Goal: Task Accomplishment & Management: Complete application form

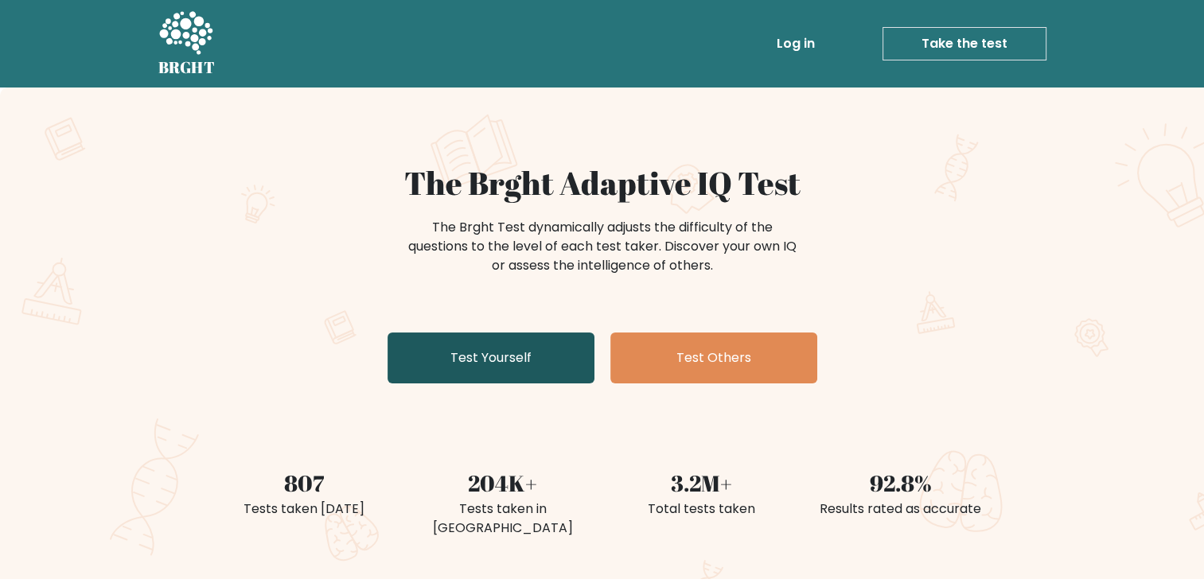
click at [498, 358] on link "Test Yourself" at bounding box center [491, 358] width 207 height 51
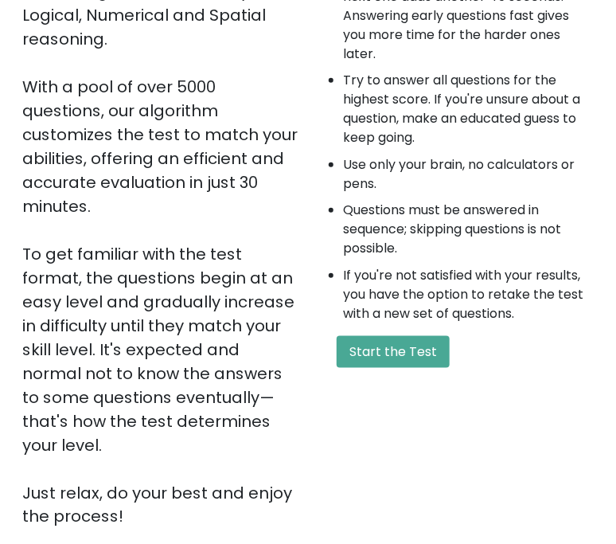
scroll to position [519, 0]
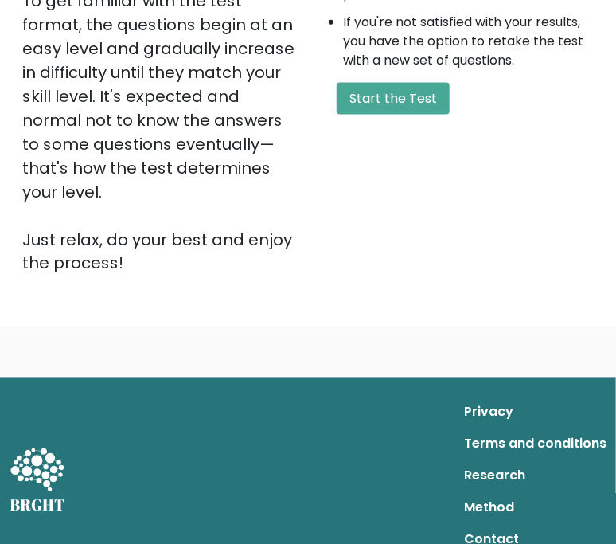
drag, startPoint x: 29, startPoint y: 18, endPoint x: 291, endPoint y: 218, distance: 330.5
drag, startPoint x: 291, startPoint y: 218, endPoint x: 232, endPoint y: 205, distance: 61.0
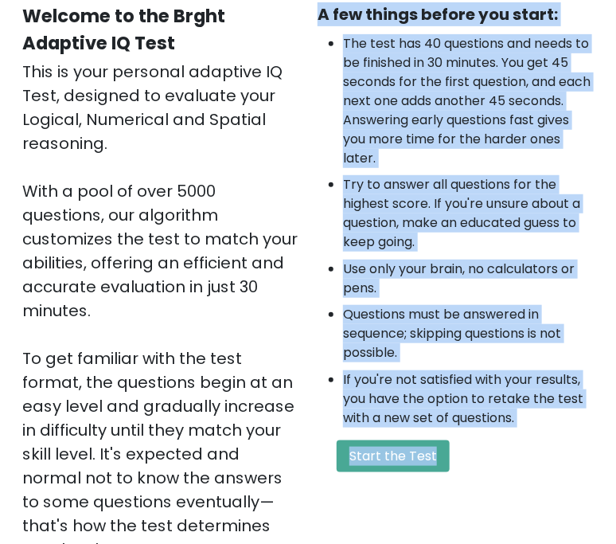
scroll to position [283, 0]
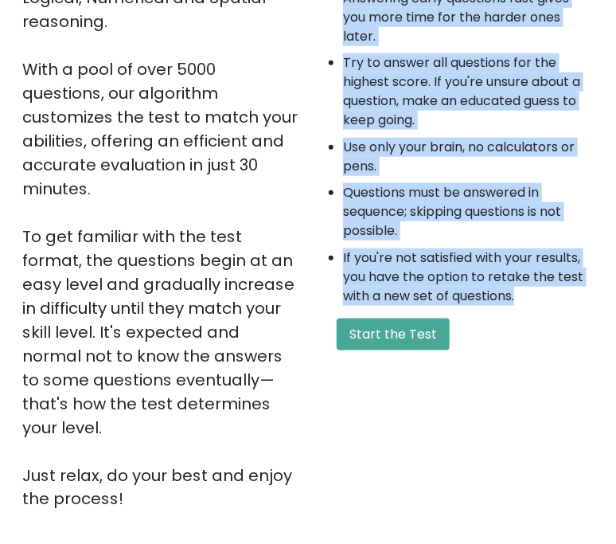
drag, startPoint x: 318, startPoint y: 133, endPoint x: 542, endPoint y: 297, distance: 278.0
click at [542, 297] on div "A few things before you start: The test has 40 questions and needs to be finish…" at bounding box center [455, 196] width 295 height 630
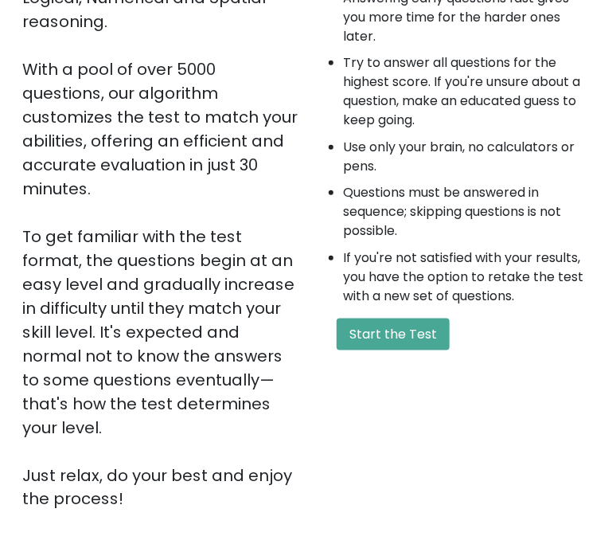
drag, startPoint x: 535, startPoint y: 369, endPoint x: 569, endPoint y: 372, distance: 34.4
click at [536, 369] on div "A few things before you start: The test has 40 questions and needs to be finish…" at bounding box center [455, 196] width 295 height 630
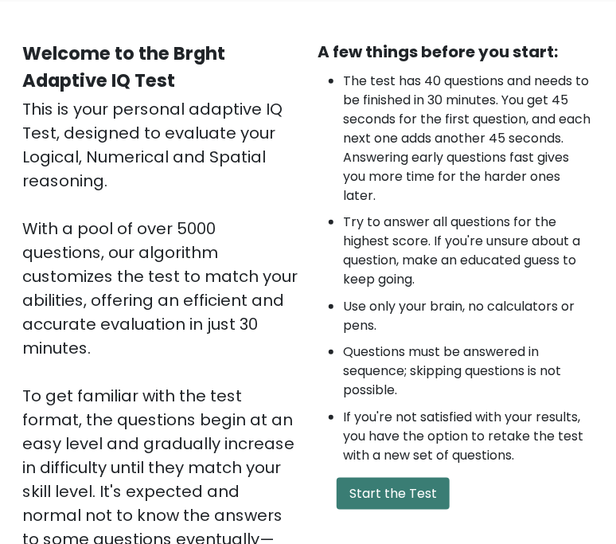
drag, startPoint x: 428, startPoint y: 494, endPoint x: 572, endPoint y: 349, distance: 203.7
click at [428, 494] on button "Start the Test" at bounding box center [393, 494] width 113 height 32
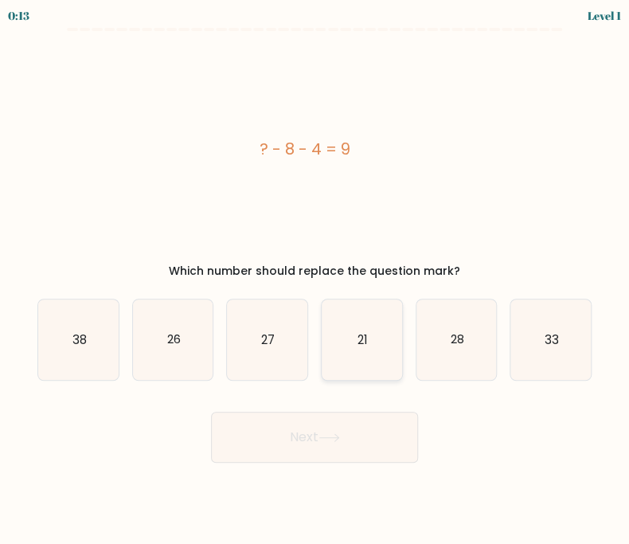
click at [383, 345] on icon "21" at bounding box center [362, 339] width 80 height 80
click at [315, 280] on input "d. 21" at bounding box center [314, 276] width 1 height 8
radio input "true"
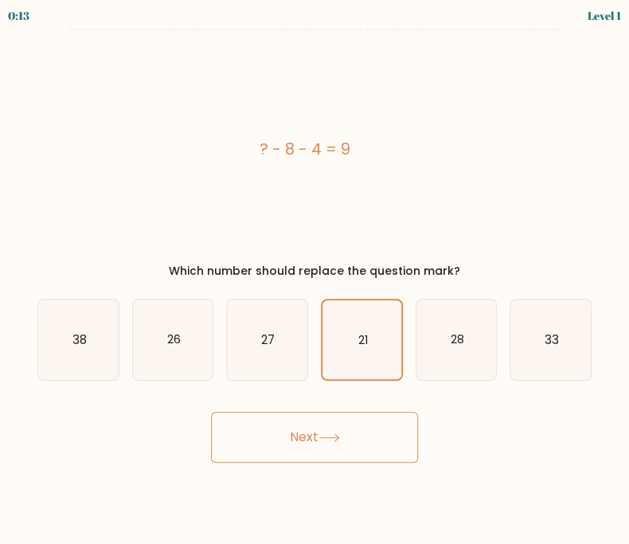
click at [354, 448] on button "Next" at bounding box center [314, 437] width 207 height 51
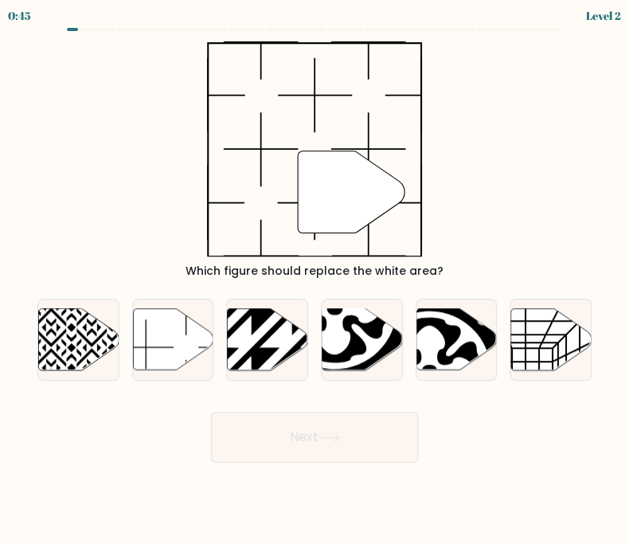
drag, startPoint x: 154, startPoint y: 353, endPoint x: 299, endPoint y: 289, distance: 159.0
click at [299, 289] on div "a. b. c. d." at bounding box center [314, 333] width 567 height 95
drag, startPoint x: 299, startPoint y: 289, endPoint x: 172, endPoint y: 337, distance: 136.0
click at [172, 336] on icon at bounding box center [173, 338] width 80 height 61
click at [314, 280] on input "b." at bounding box center [314, 276] width 1 height 8
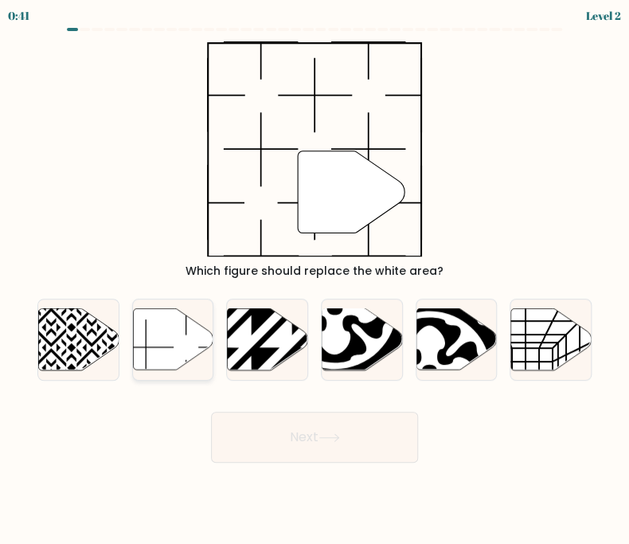
radio input "true"
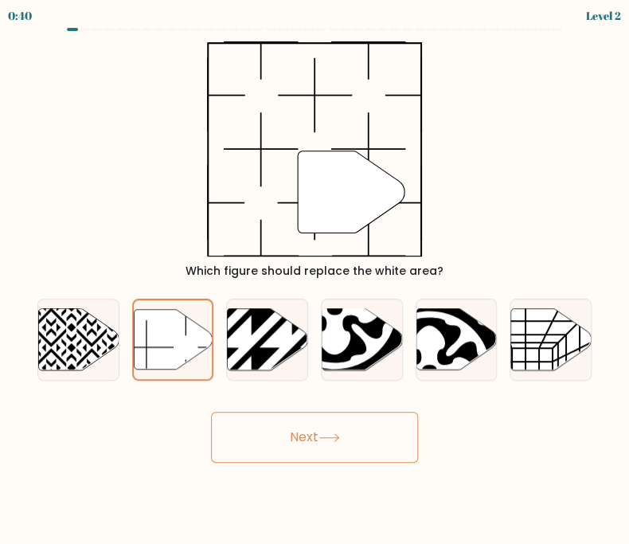
click at [338, 435] on icon at bounding box center [328, 437] width 19 height 7
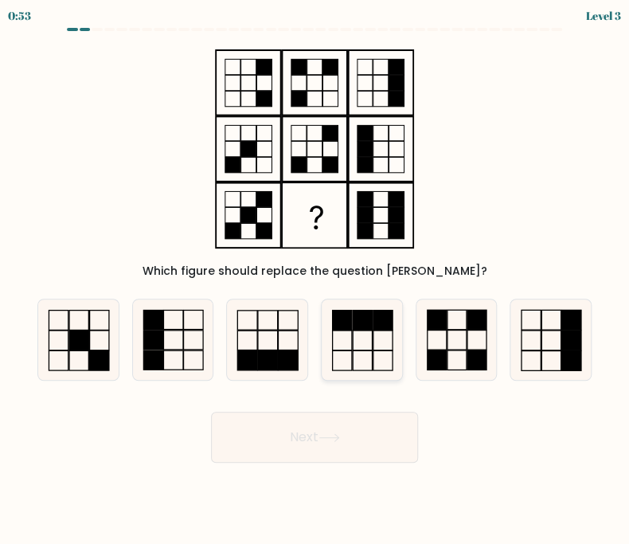
click at [345, 330] on icon at bounding box center [362, 339] width 80 height 80
click at [315, 280] on input "d." at bounding box center [314, 276] width 1 height 8
radio input "true"
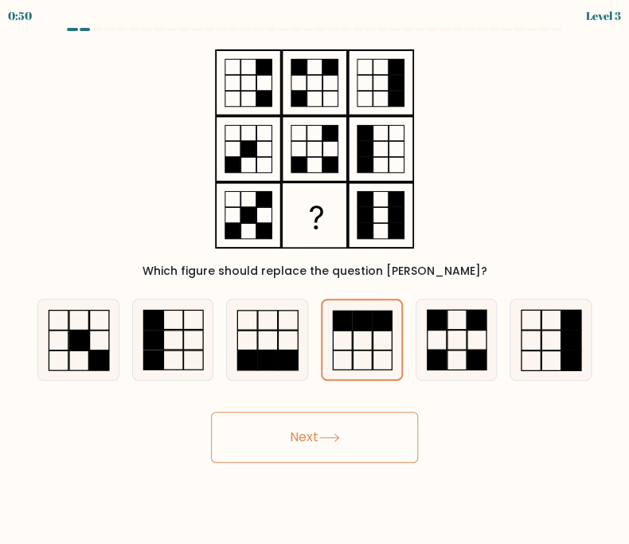
click at [321, 435] on button "Next" at bounding box center [314, 437] width 207 height 51
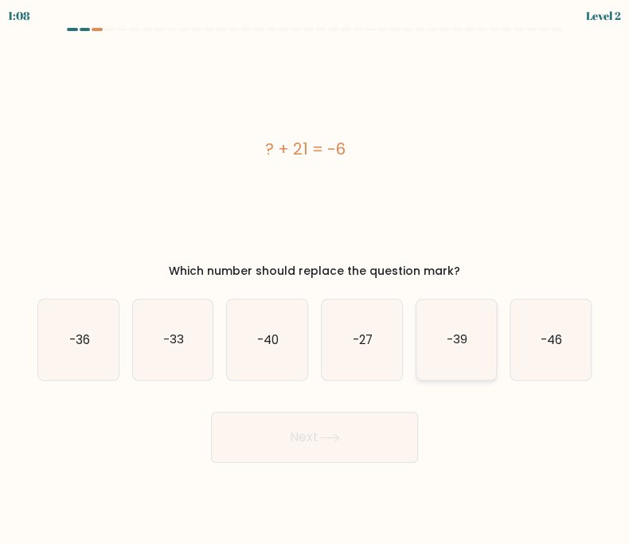
drag, startPoint x: 349, startPoint y: 350, endPoint x: 420, endPoint y: 377, distance: 75.8
click at [350, 349] on icon "-27" at bounding box center [362, 339] width 80 height 80
click at [315, 280] on input "d. -27" at bounding box center [314, 276] width 1 height 8
radio input "true"
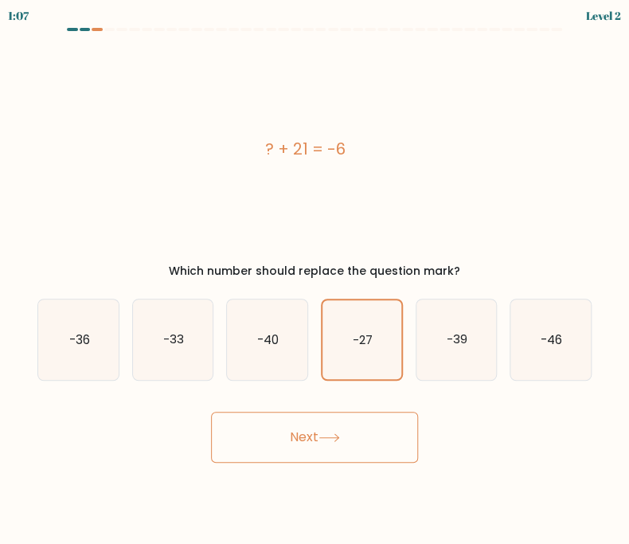
click at [335, 429] on button "Next" at bounding box center [314, 437] width 207 height 51
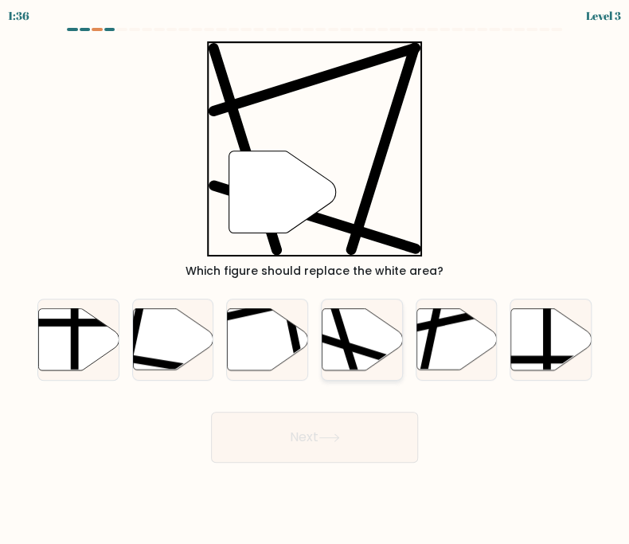
click at [341, 332] on line at bounding box center [334, 306] width 48 height 151
click at [315, 280] on input "d." at bounding box center [314, 276] width 1 height 8
radio input "true"
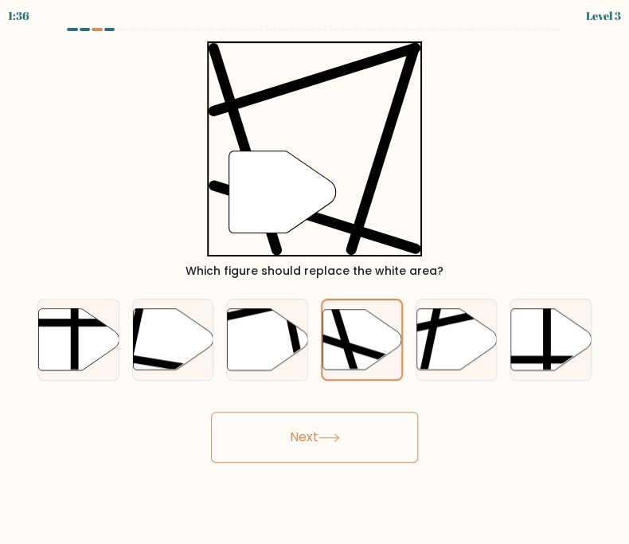
click at [358, 432] on button "Next" at bounding box center [314, 437] width 207 height 51
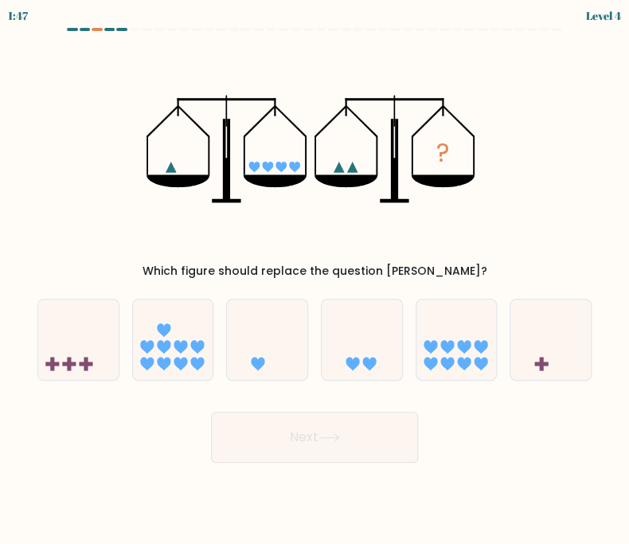
drag, startPoint x: 376, startPoint y: 371, endPoint x: 361, endPoint y: 396, distance: 28.5
click at [376, 370] on icon at bounding box center [362, 339] width 80 height 66
click at [315, 280] on input "d." at bounding box center [314, 276] width 1 height 8
radio input "true"
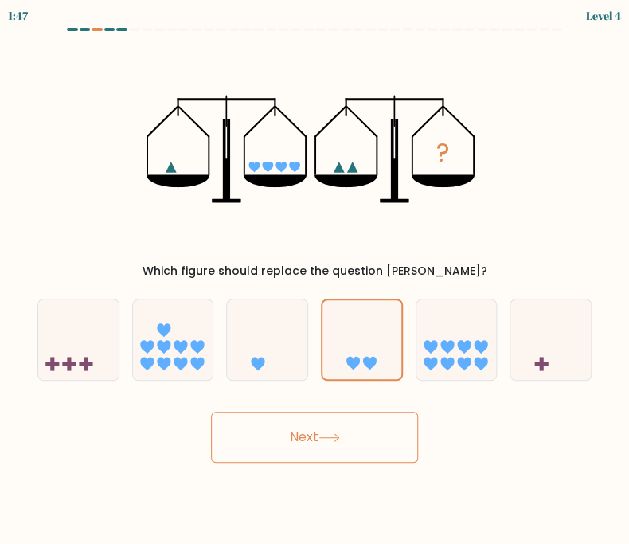
click at [323, 415] on button "Next" at bounding box center [314, 437] width 207 height 51
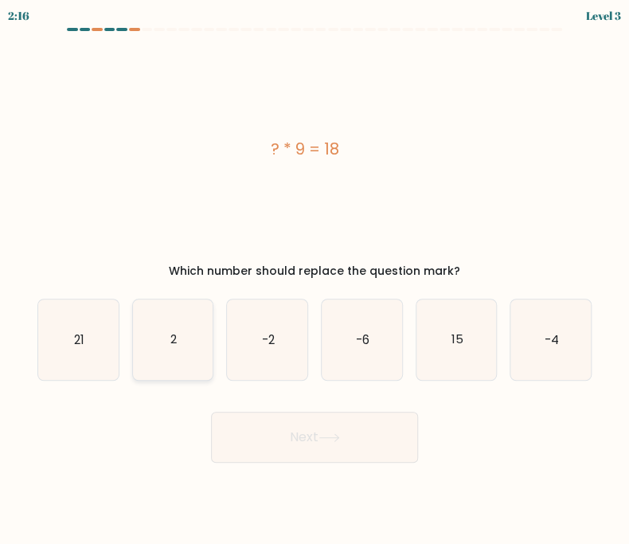
click at [175, 349] on icon "2" at bounding box center [173, 339] width 80 height 80
click at [314, 280] on input "b. 2" at bounding box center [314, 276] width 1 height 8
radio input "true"
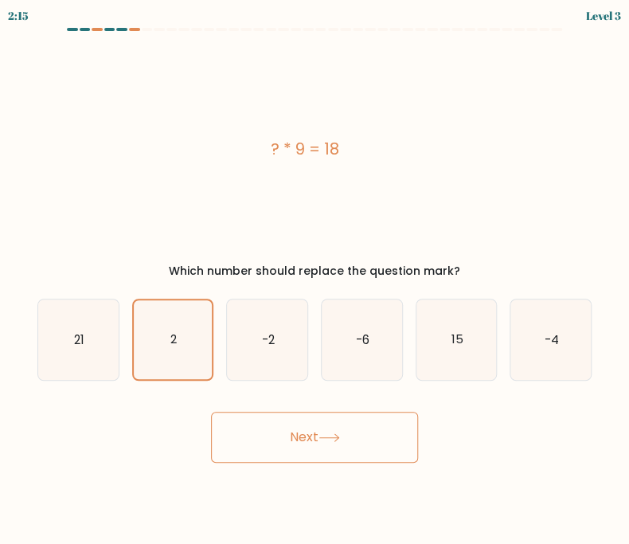
click at [302, 447] on button "Next" at bounding box center [314, 437] width 207 height 51
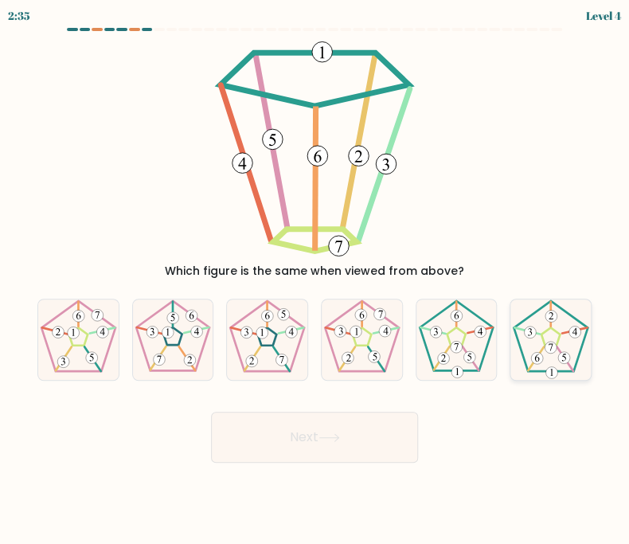
click at [556, 357] on icon at bounding box center [550, 339] width 80 height 80
click at [315, 280] on input "f." at bounding box center [314, 276] width 1 height 8
radio input "true"
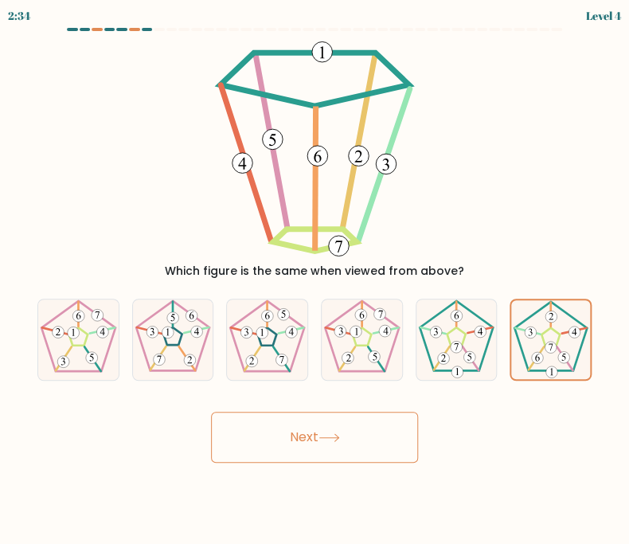
click at [374, 433] on button "Next" at bounding box center [314, 437] width 207 height 51
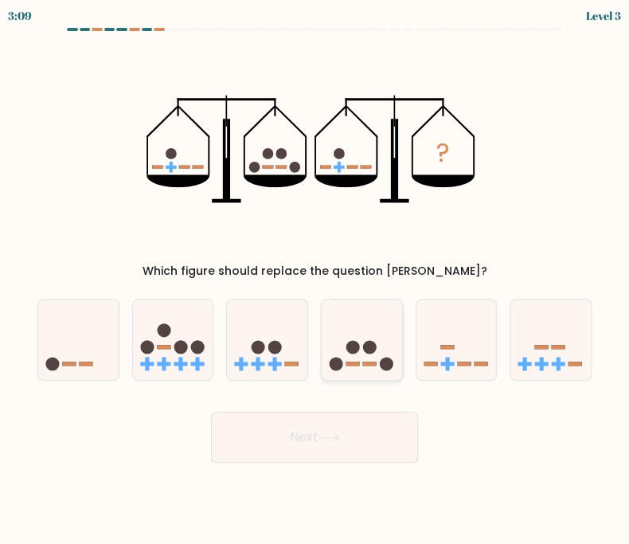
click at [357, 350] on circle at bounding box center [353, 347] width 14 height 14
click at [315, 280] on input "d." at bounding box center [314, 276] width 1 height 8
radio input "true"
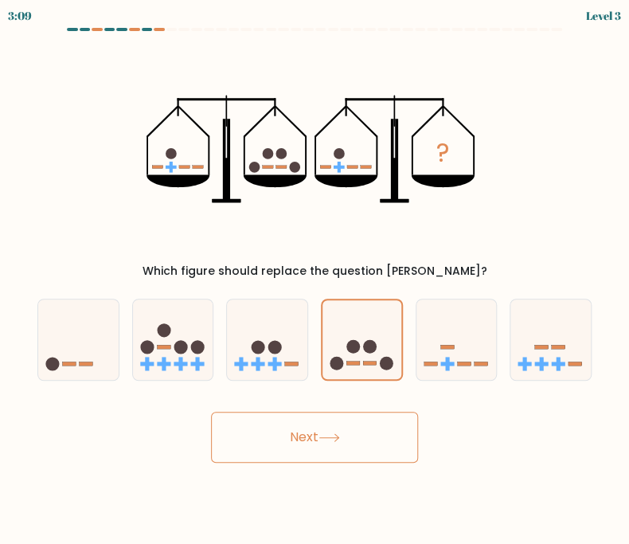
click at [326, 438] on icon at bounding box center [328, 437] width 21 height 9
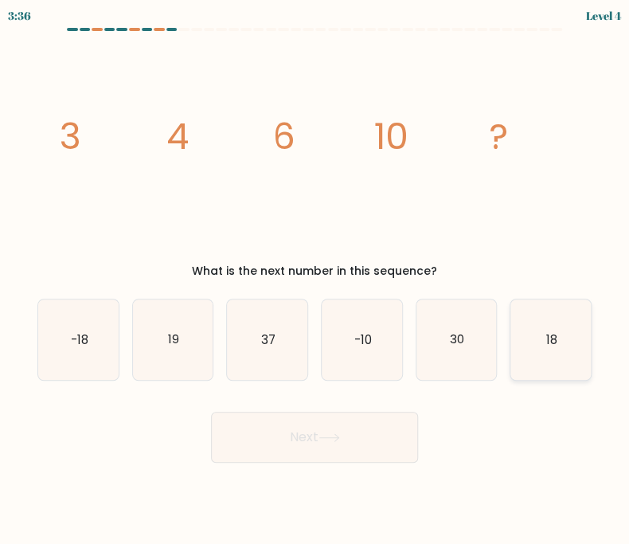
click at [545, 343] on icon "18" at bounding box center [550, 339] width 80 height 80
click at [315, 280] on input "f. 18" at bounding box center [314, 276] width 1 height 8
radio input "true"
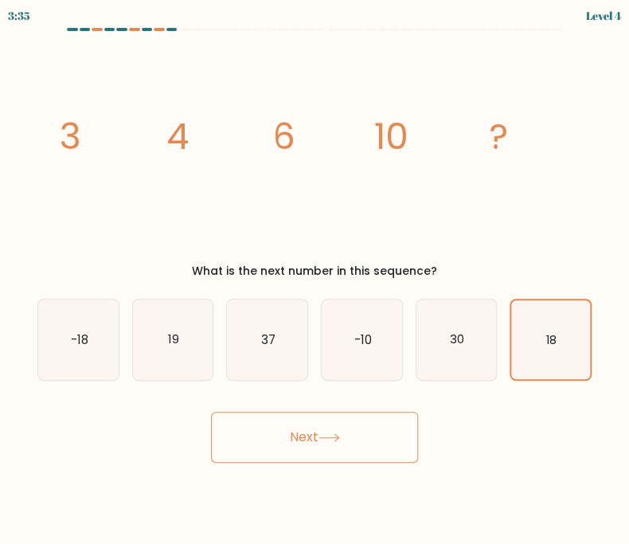
click at [315, 439] on button "Next" at bounding box center [314, 437] width 207 height 51
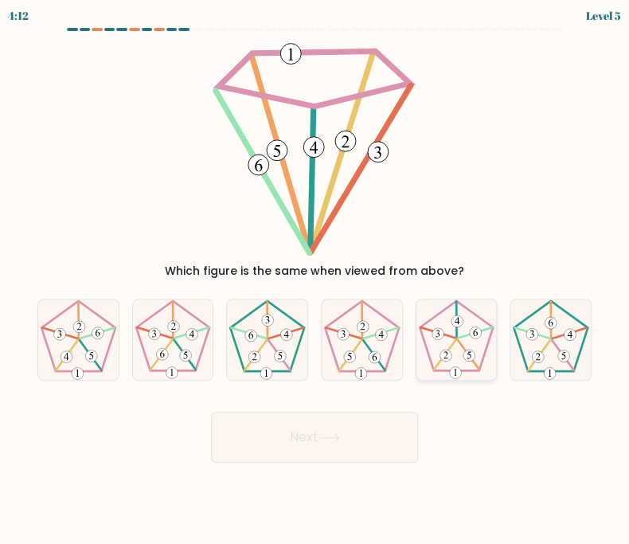
click at [470, 337] on icon at bounding box center [456, 339] width 80 height 80
click at [315, 280] on input "e." at bounding box center [314, 276] width 1 height 8
radio input "true"
click at [389, 447] on button "Next" at bounding box center [314, 437] width 207 height 51
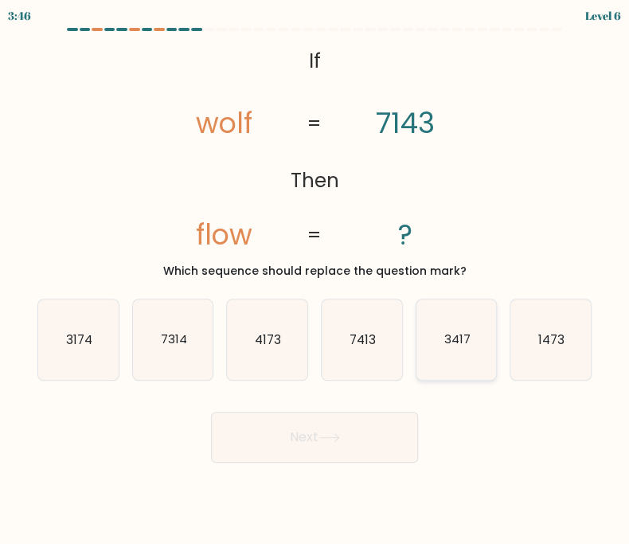
click at [463, 352] on icon "3417" at bounding box center [456, 339] width 80 height 80
click at [315, 280] on input "e. 3417" at bounding box center [314, 276] width 1 height 8
radio input "true"
click at [280, 444] on button "Next" at bounding box center [314, 437] width 207 height 51
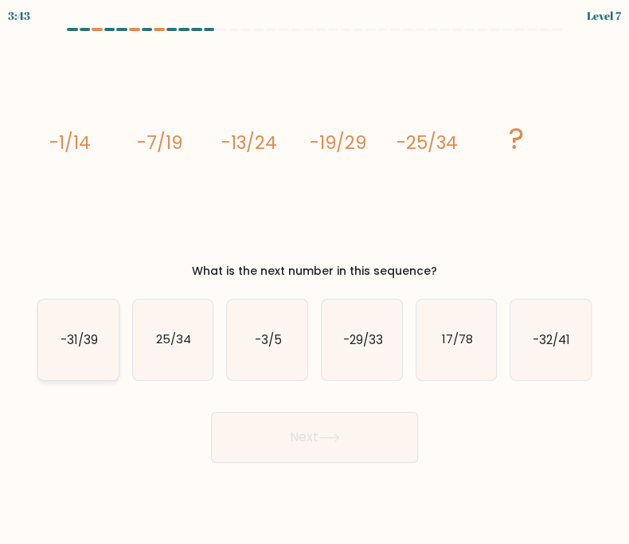
click at [89, 355] on icon "-31/39" at bounding box center [78, 339] width 80 height 80
click at [314, 280] on input "a. -31/39" at bounding box center [314, 276] width 1 height 8
radio input "true"
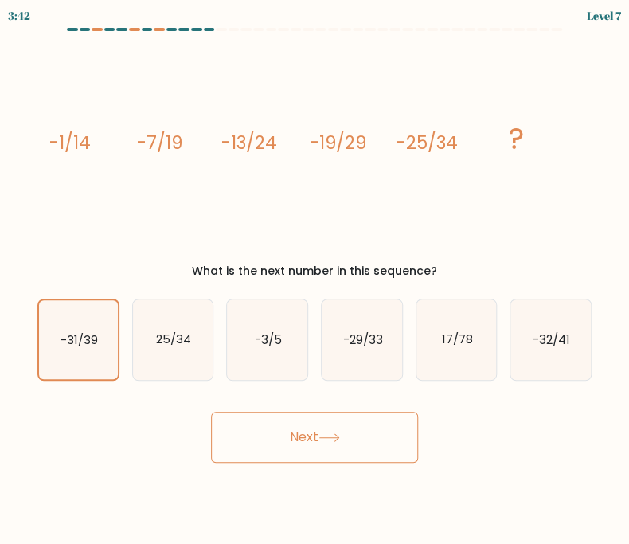
click at [309, 438] on button "Next" at bounding box center [314, 437] width 207 height 51
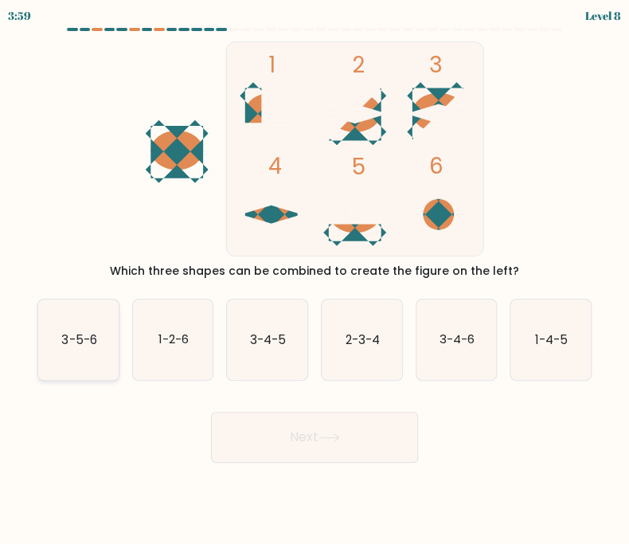
click at [70, 330] on icon "3-5-6" at bounding box center [78, 339] width 80 height 80
click at [314, 280] on input "a. 3-5-6" at bounding box center [314, 276] width 1 height 8
radio input "true"
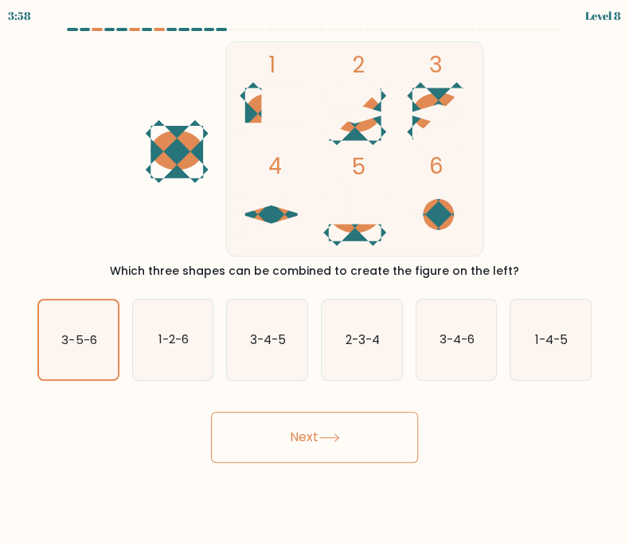
click at [337, 433] on icon at bounding box center [328, 437] width 21 height 9
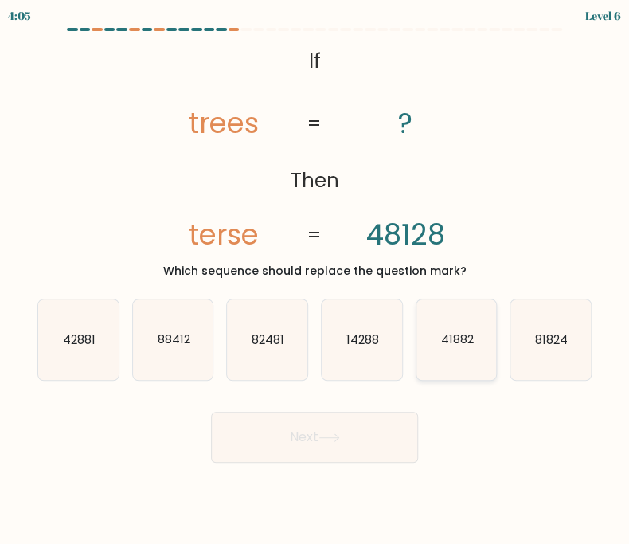
click at [449, 362] on icon "41882" at bounding box center [456, 339] width 80 height 80
click at [315, 280] on input "e. 41882" at bounding box center [314, 276] width 1 height 8
radio input "true"
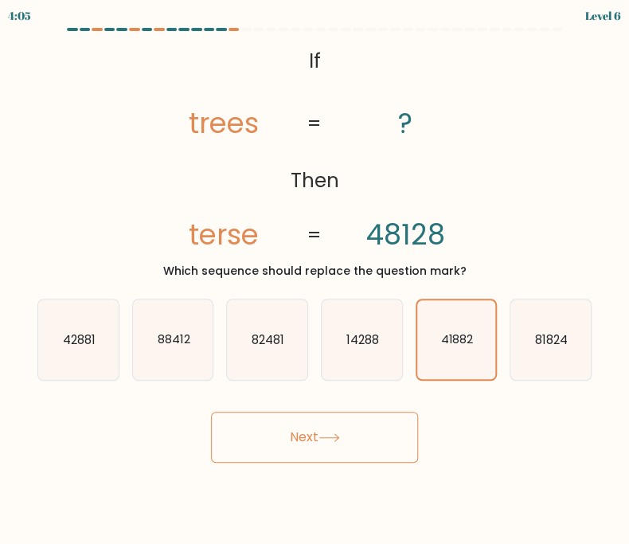
click at [322, 439] on icon at bounding box center [328, 437] width 21 height 9
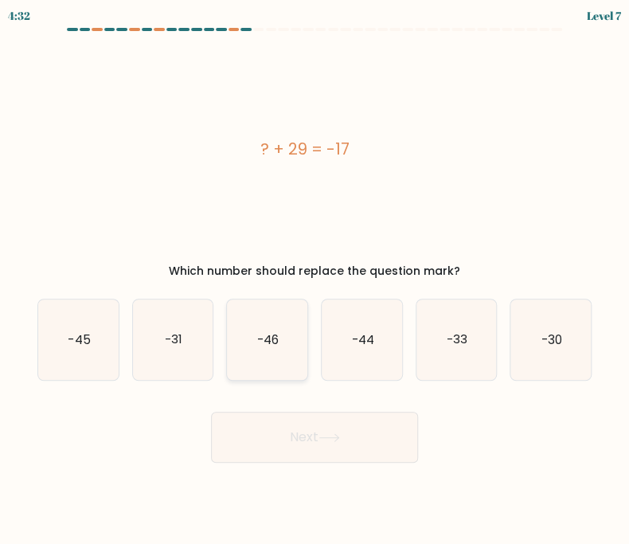
click at [277, 349] on icon "-46" at bounding box center [267, 339] width 80 height 80
click at [314, 280] on input "c. -46" at bounding box center [314, 276] width 1 height 8
radio input "true"
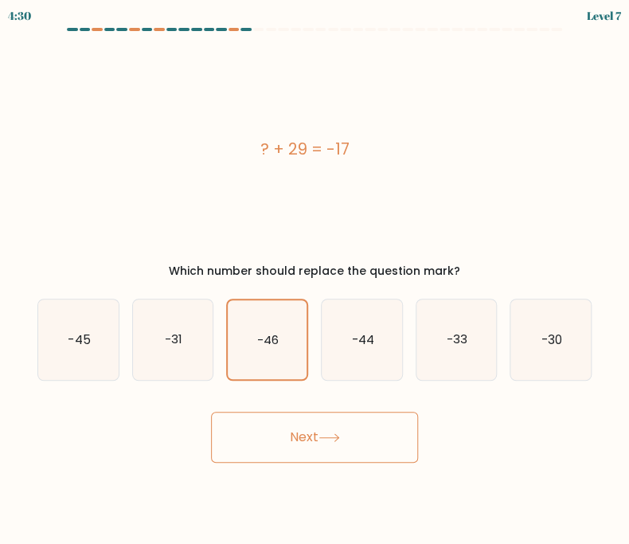
click at [319, 435] on button "Next" at bounding box center [314, 437] width 207 height 51
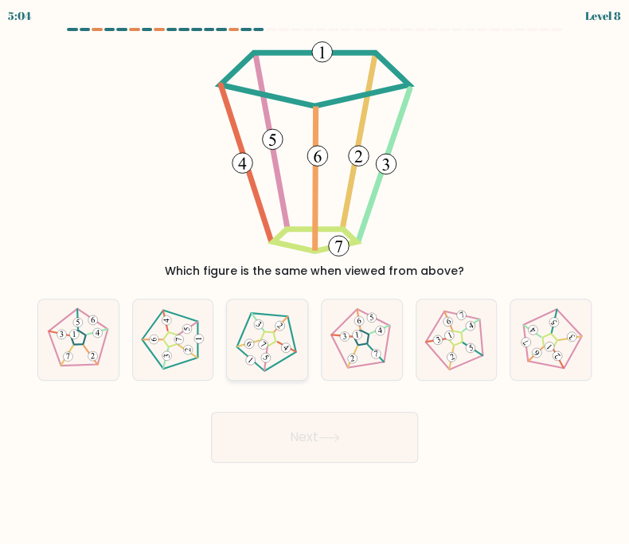
click at [267, 341] on 436 at bounding box center [263, 344] width 14 height 14
click at [314, 280] on input "c." at bounding box center [314, 276] width 1 height 8
radio input "true"
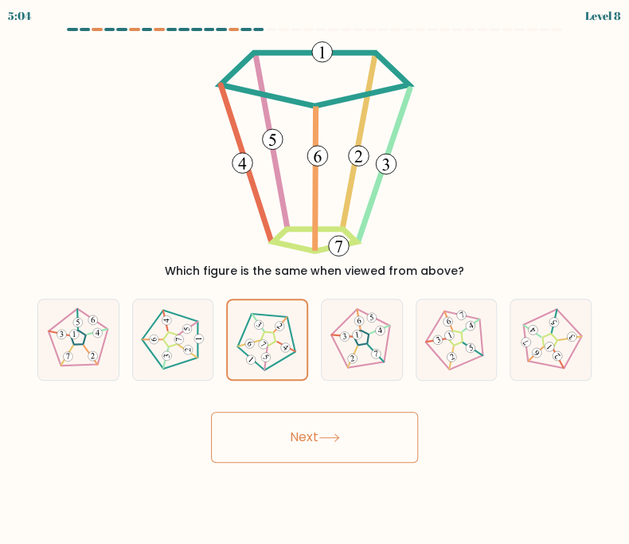
click at [306, 439] on button "Next" at bounding box center [314, 437] width 207 height 51
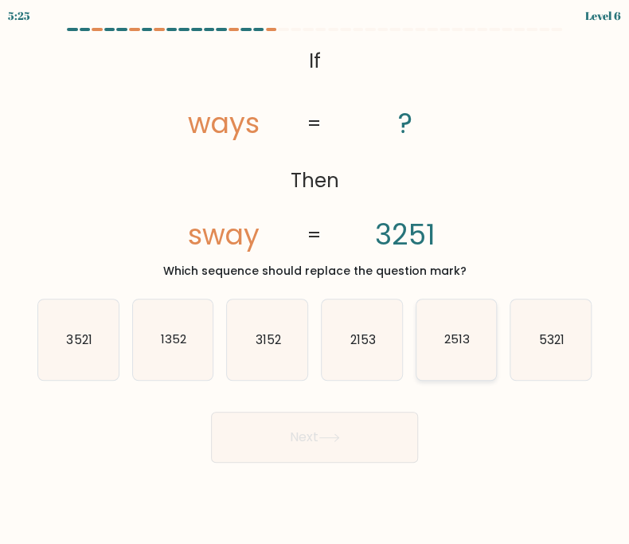
click at [465, 349] on icon "2513" at bounding box center [456, 339] width 80 height 80
click at [315, 280] on input "e. 2513" at bounding box center [314, 276] width 1 height 8
radio input "true"
click at [361, 438] on button "Next" at bounding box center [314, 437] width 207 height 51
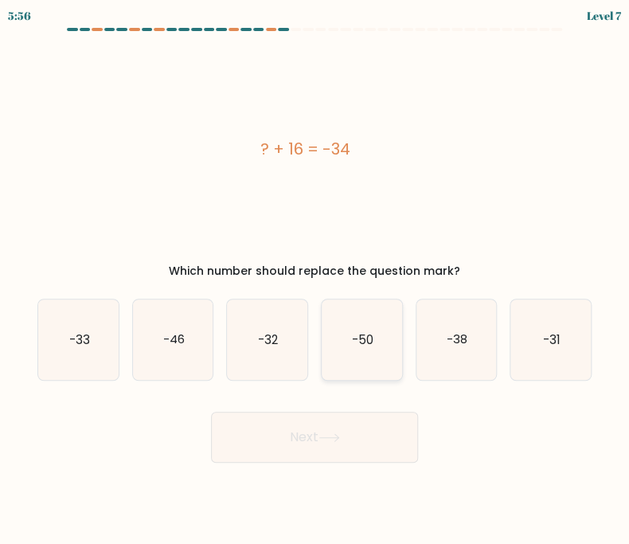
click at [345, 339] on icon "-50" at bounding box center [362, 339] width 80 height 80
click at [315, 280] on input "d. -50" at bounding box center [314, 276] width 1 height 8
radio input "true"
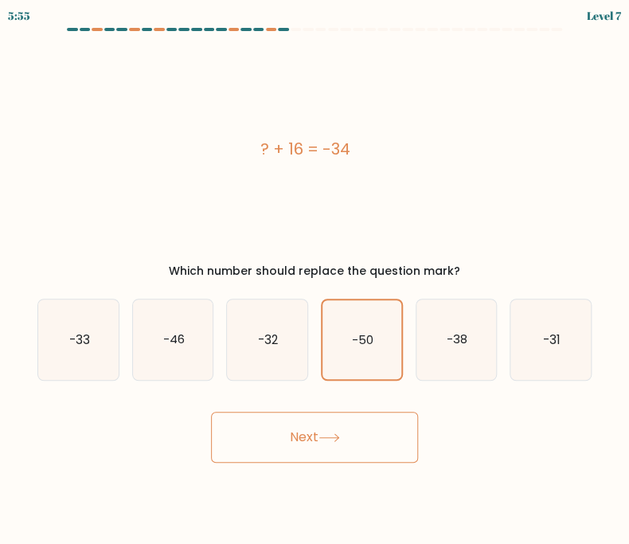
click at [325, 427] on button "Next" at bounding box center [314, 437] width 207 height 51
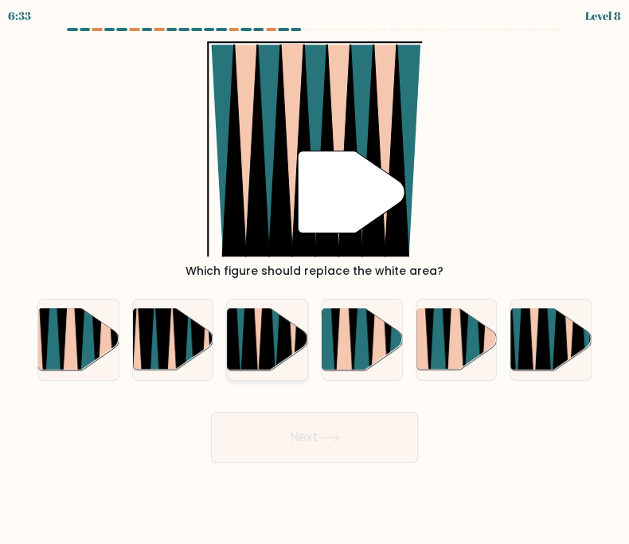
click at [267, 331] on icon at bounding box center [267, 308] width 18 height 161
click at [314, 280] on input "c." at bounding box center [314, 276] width 1 height 8
radio input "true"
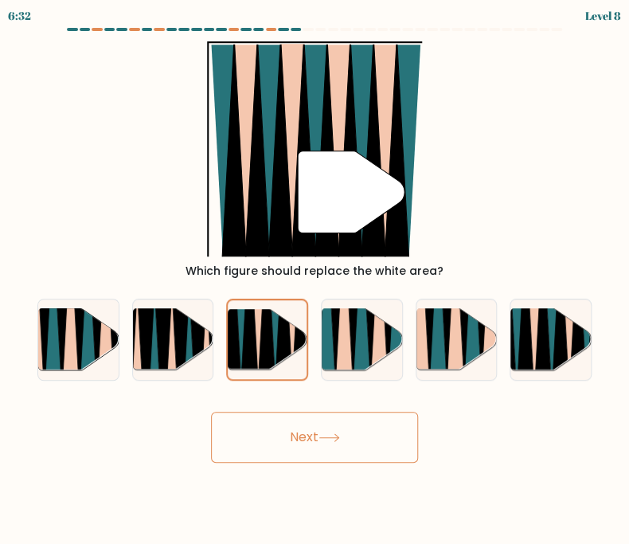
click at [340, 438] on icon at bounding box center [328, 437] width 21 height 9
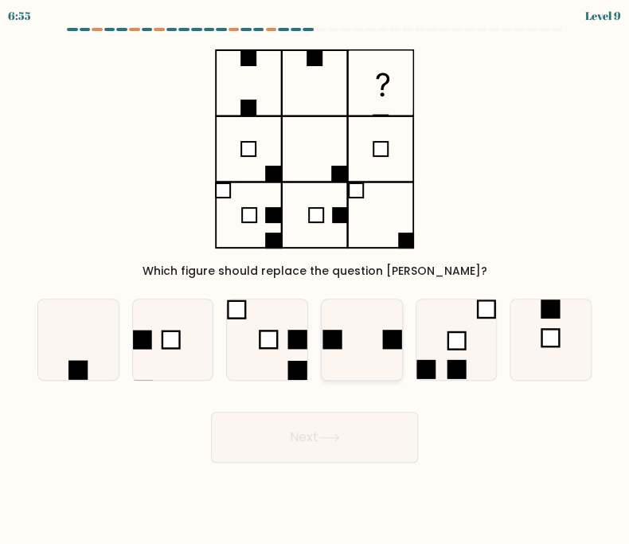
click at [354, 337] on icon at bounding box center [362, 339] width 80 height 80
click at [315, 280] on input "d." at bounding box center [314, 276] width 1 height 8
radio input "true"
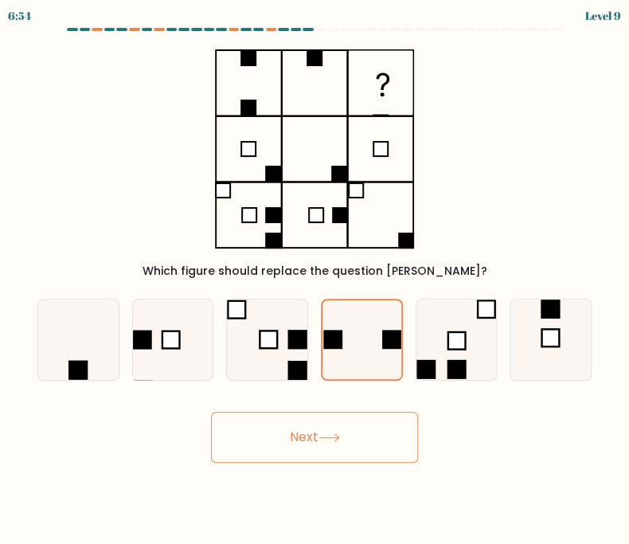
click at [343, 426] on button "Next" at bounding box center [314, 437] width 207 height 51
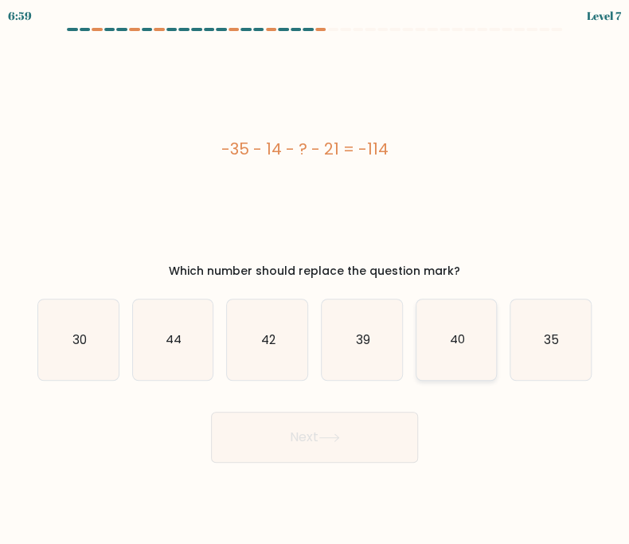
click at [463, 357] on icon "40" at bounding box center [456, 339] width 80 height 80
click at [315, 280] on input "e. 40" at bounding box center [314, 276] width 1 height 8
radio input "true"
click at [369, 432] on button "Next" at bounding box center [314, 437] width 207 height 51
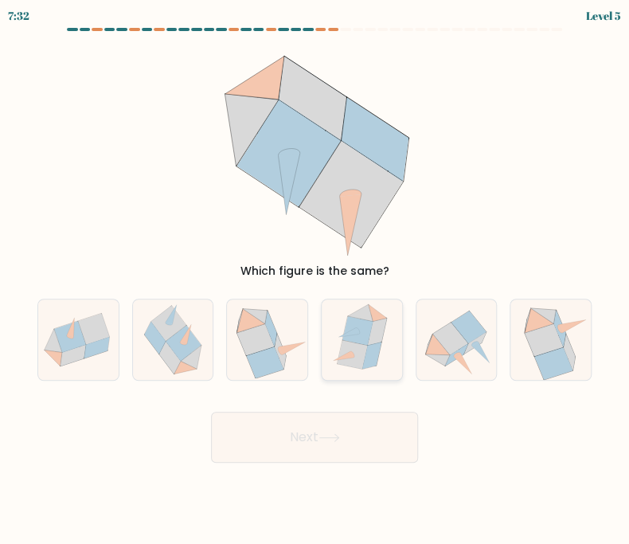
click at [373, 337] on icon at bounding box center [377, 331] width 19 height 27
click at [315, 280] on input "d." at bounding box center [314, 276] width 1 height 8
radio input "true"
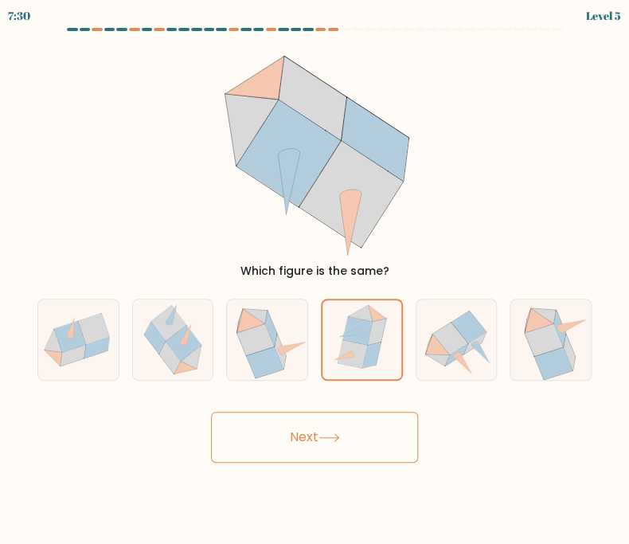
click at [331, 443] on button "Next" at bounding box center [314, 437] width 207 height 51
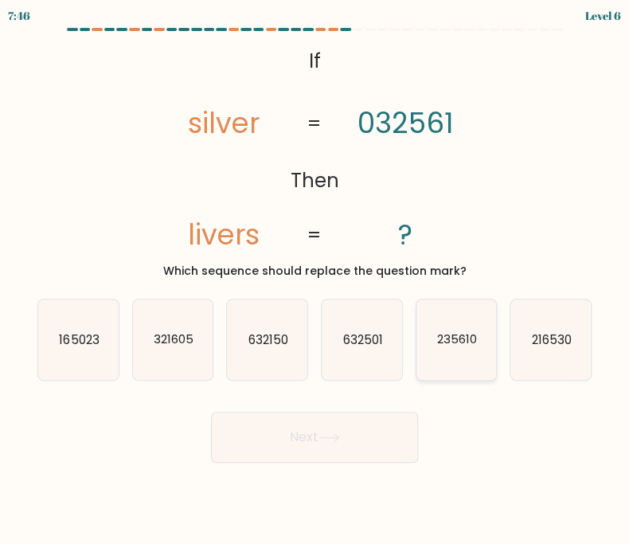
click at [466, 349] on icon "235610" at bounding box center [456, 339] width 80 height 80
click at [315, 280] on input "e. 235610" at bounding box center [314, 276] width 1 height 8
radio input "true"
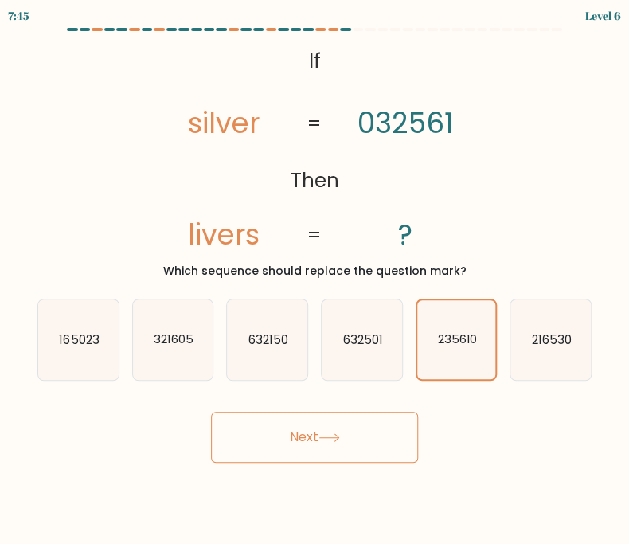
click at [282, 439] on button "Next" at bounding box center [314, 437] width 207 height 51
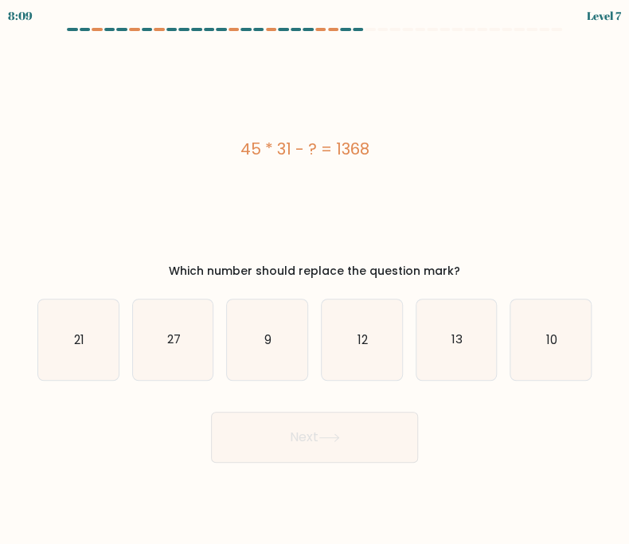
drag, startPoint x: 175, startPoint y: 336, endPoint x: 343, endPoint y: 413, distance: 184.8
click at [175, 336] on text "27" at bounding box center [173, 338] width 14 height 17
click at [314, 280] on input "b. 27" at bounding box center [314, 276] width 1 height 8
radio input "true"
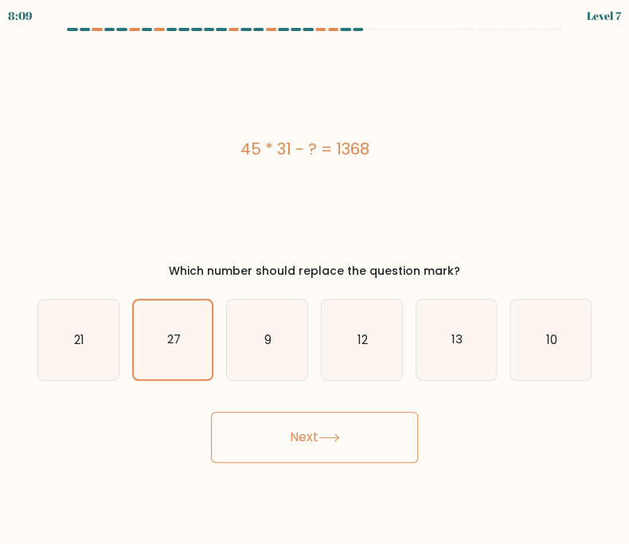
click at [363, 439] on button "Next" at bounding box center [314, 437] width 207 height 51
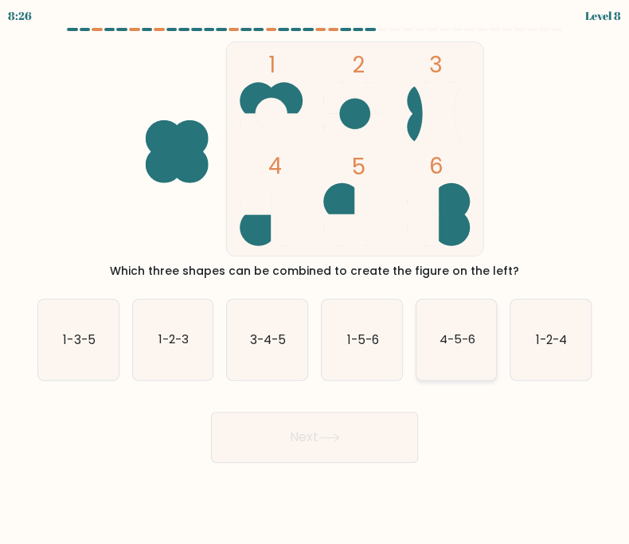
drag, startPoint x: 454, startPoint y: 352, endPoint x: 369, endPoint y: 392, distance: 93.3
click at [454, 351] on icon "4-5-6" at bounding box center [456, 339] width 80 height 80
click at [315, 280] on input "e. 4-5-6" at bounding box center [314, 276] width 1 height 8
radio input "true"
click at [340, 440] on icon at bounding box center [328, 437] width 21 height 9
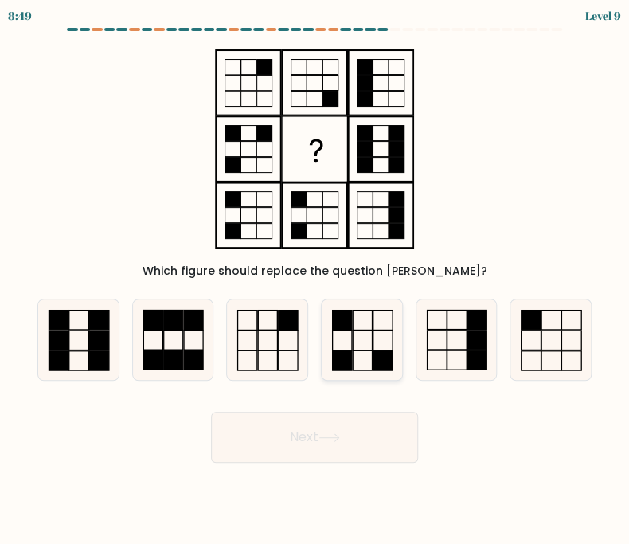
click at [357, 349] on icon at bounding box center [362, 339] width 80 height 80
click at [315, 280] on input "d." at bounding box center [314, 276] width 1 height 8
radio input "true"
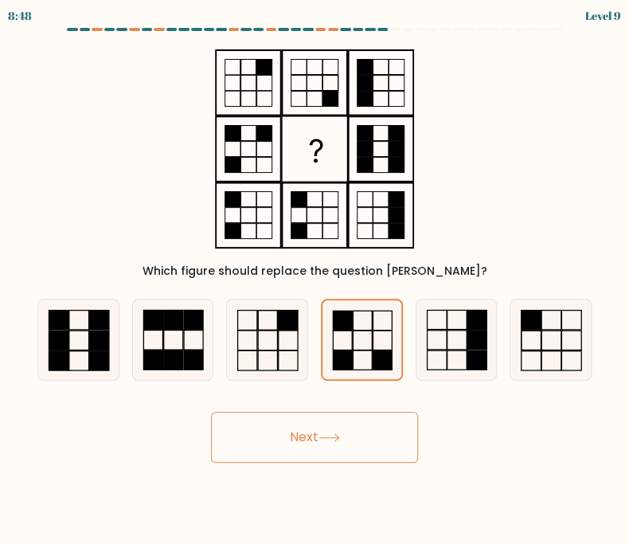
click at [345, 423] on button "Next" at bounding box center [314, 437] width 207 height 51
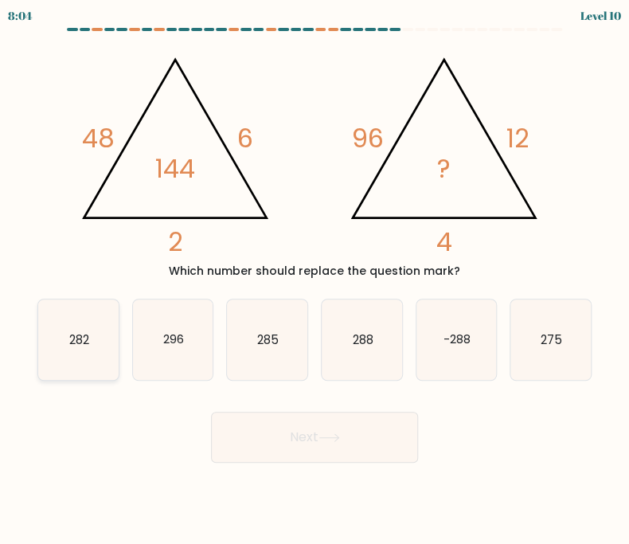
drag, startPoint x: 92, startPoint y: 346, endPoint x: 103, endPoint y: 348, distance: 10.5
click at [92, 345] on icon "282" at bounding box center [78, 339] width 80 height 80
click at [314, 280] on input "a. 282" at bounding box center [314, 276] width 1 height 8
radio input "true"
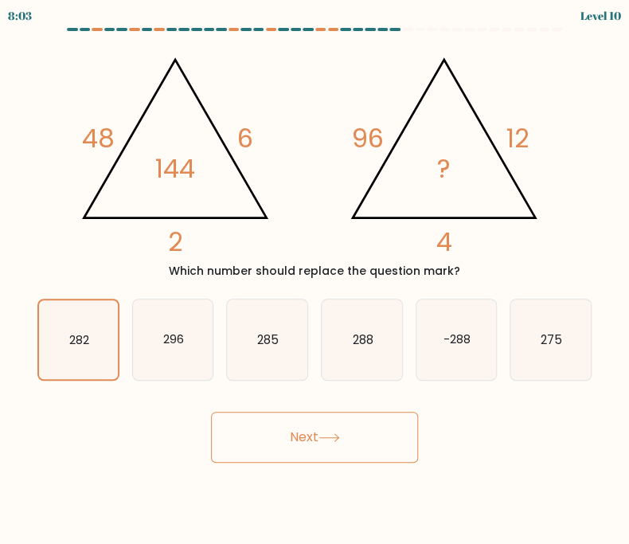
click at [318, 442] on button "Next" at bounding box center [314, 437] width 207 height 51
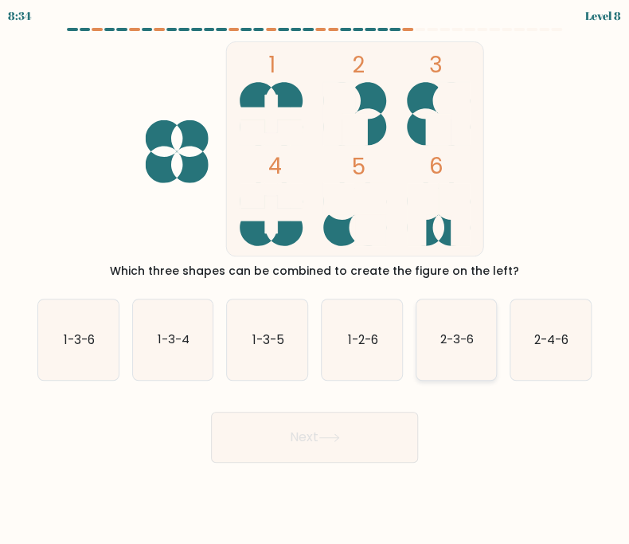
click at [455, 336] on text "2-3-6" at bounding box center [456, 338] width 33 height 17
click at [315, 280] on input "e. 2-3-6" at bounding box center [314, 276] width 1 height 8
radio input "true"
click at [305, 429] on button "Next" at bounding box center [314, 437] width 207 height 51
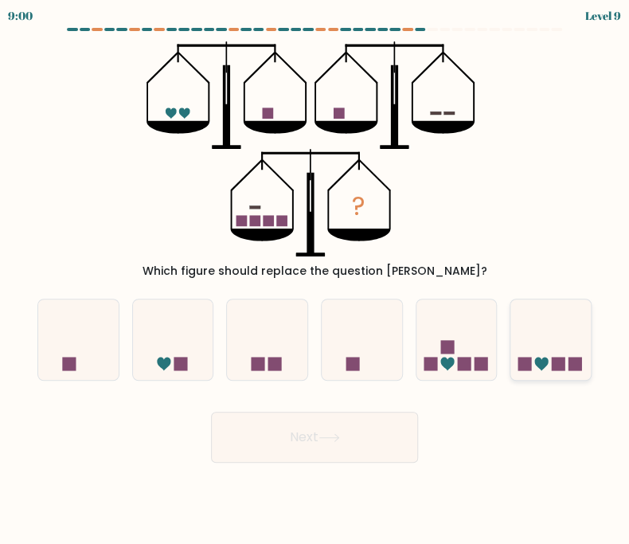
click at [556, 357] on rect at bounding box center [559, 364] width 14 height 14
click at [315, 280] on input "f." at bounding box center [314, 276] width 1 height 8
radio input "true"
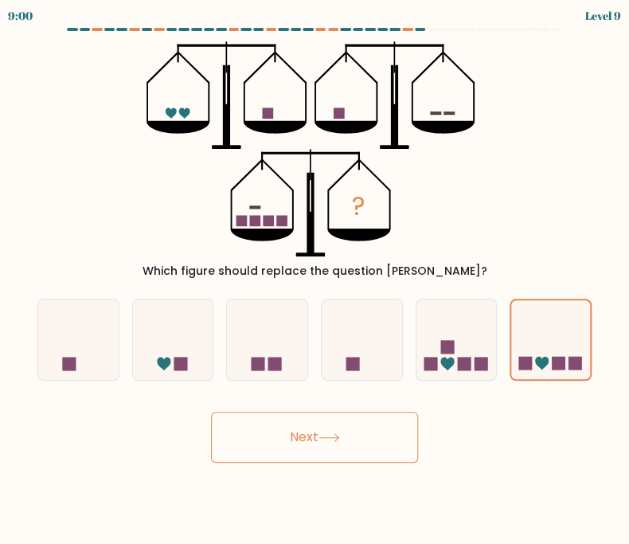
click at [337, 445] on button "Next" at bounding box center [314, 437] width 207 height 51
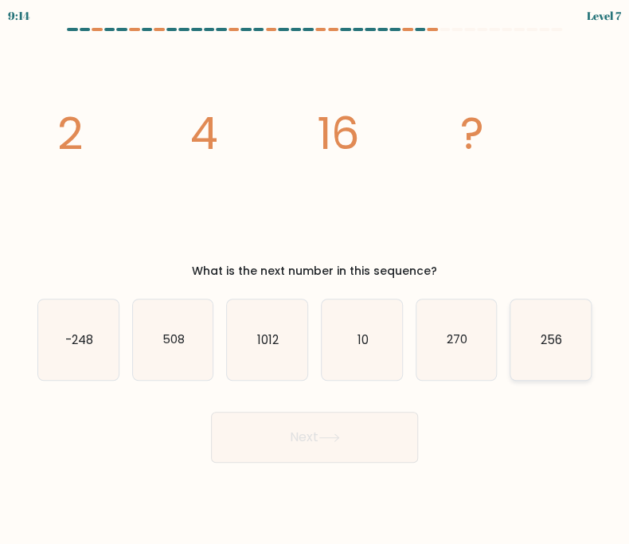
click at [579, 334] on icon "256" at bounding box center [550, 339] width 80 height 80
click at [315, 280] on input "f. 256" at bounding box center [314, 276] width 1 height 8
radio input "true"
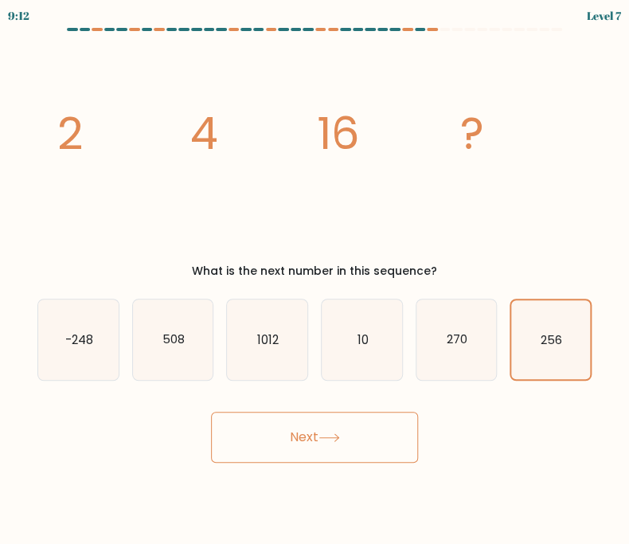
click at [283, 439] on button "Next" at bounding box center [314, 437] width 207 height 51
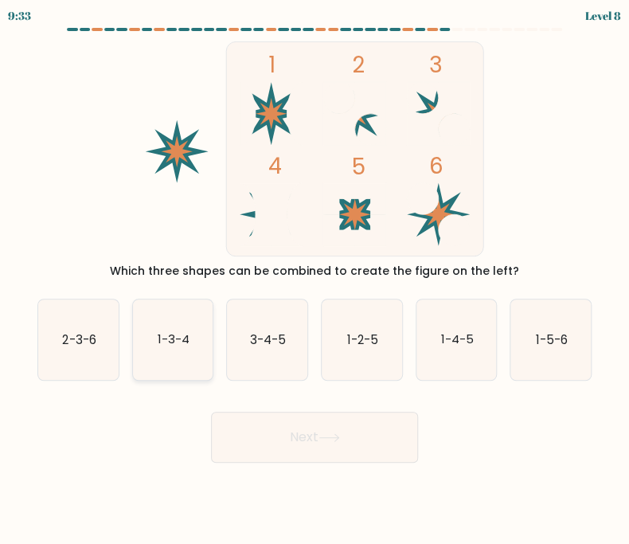
click at [174, 341] on text "1-3-4" at bounding box center [174, 338] width 32 height 17
click at [314, 280] on input "b. 1-3-4" at bounding box center [314, 276] width 1 height 8
radio input "true"
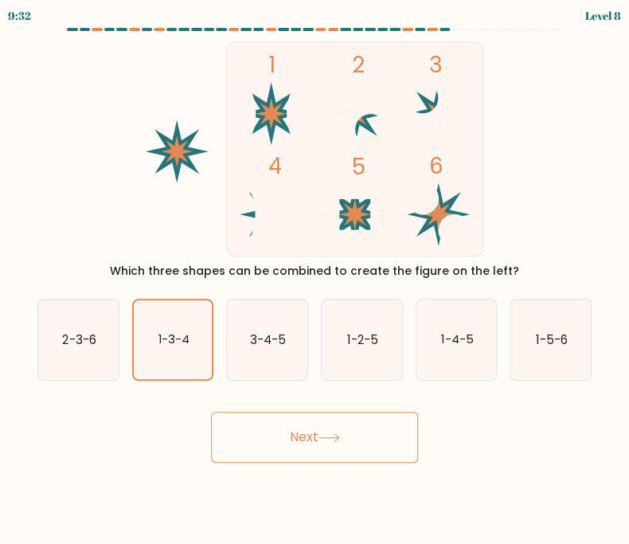
click at [351, 458] on button "Next" at bounding box center [314, 437] width 207 height 51
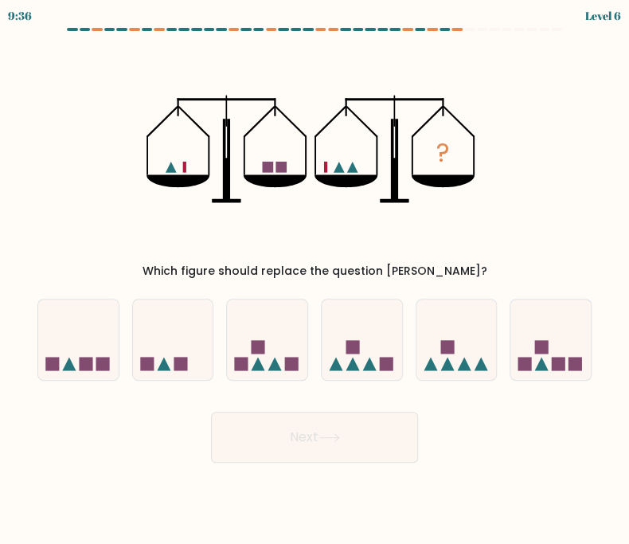
drag, startPoint x: 562, startPoint y: 355, endPoint x: 528, endPoint y: 391, distance: 49.5
click at [564, 357] on icon at bounding box center [550, 339] width 80 height 66
click at [315, 280] on input "f." at bounding box center [314, 276] width 1 height 8
radio input "true"
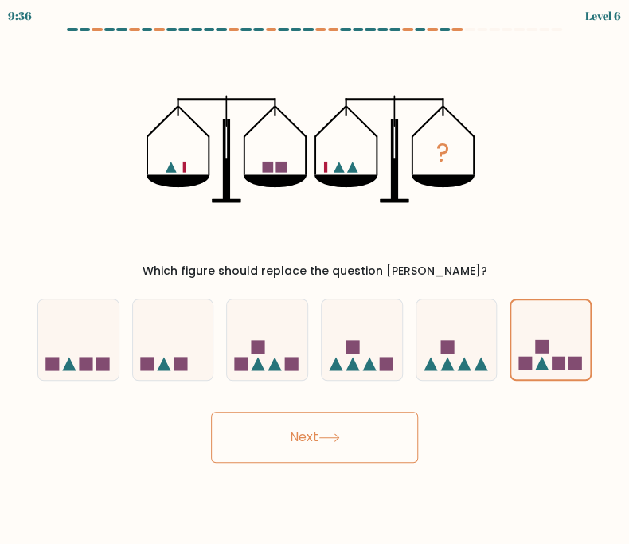
click at [320, 442] on button "Next" at bounding box center [314, 437] width 207 height 51
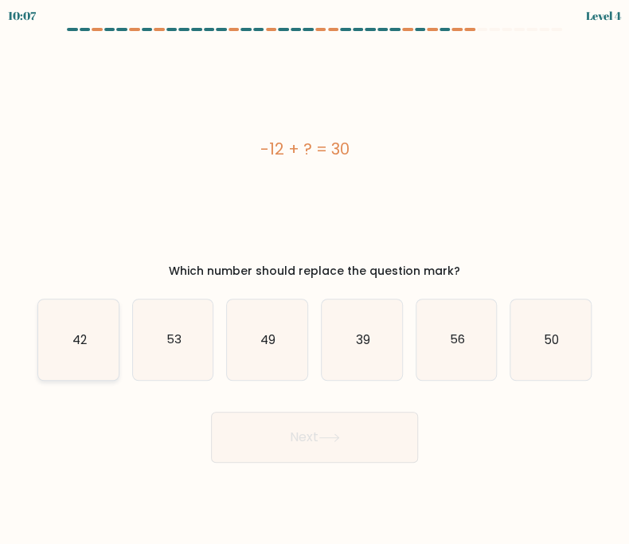
click at [108, 334] on icon "42" at bounding box center [78, 339] width 80 height 80
click at [314, 280] on input "a. 42" at bounding box center [314, 276] width 1 height 8
radio input "true"
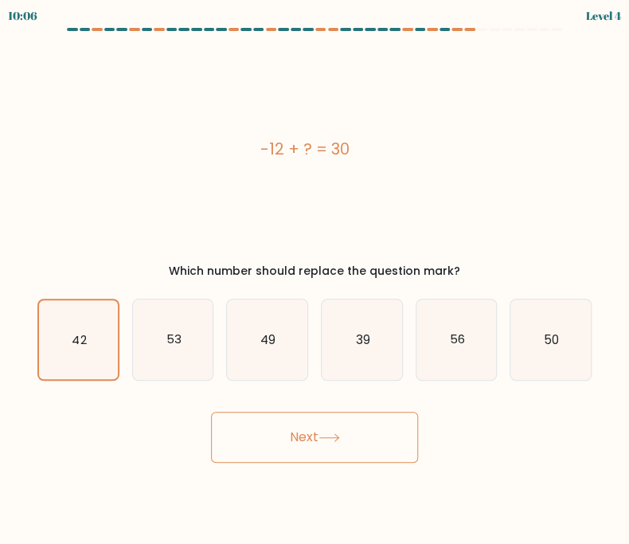
click at [263, 434] on button "Next" at bounding box center [314, 437] width 207 height 51
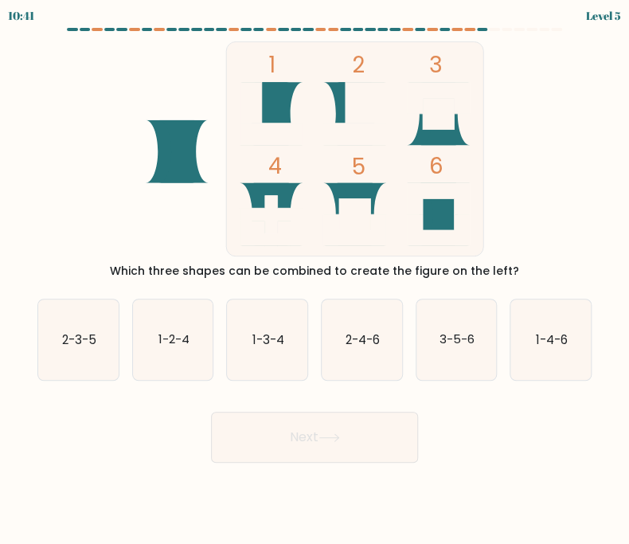
click at [446, 128] on rect at bounding box center [438, 113] width 31 height 31
click at [458, 361] on icon "3-5-6" at bounding box center [456, 339] width 80 height 80
click at [315, 280] on input "e. 3-5-6" at bounding box center [314, 276] width 1 height 8
radio input "true"
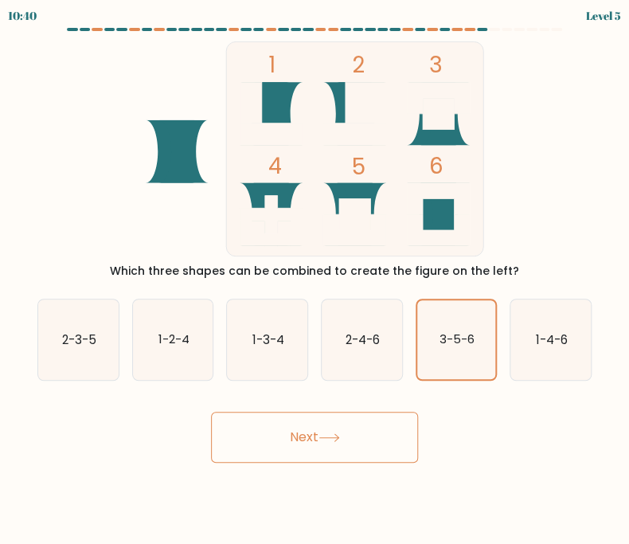
click at [306, 444] on button "Next" at bounding box center [314, 437] width 207 height 51
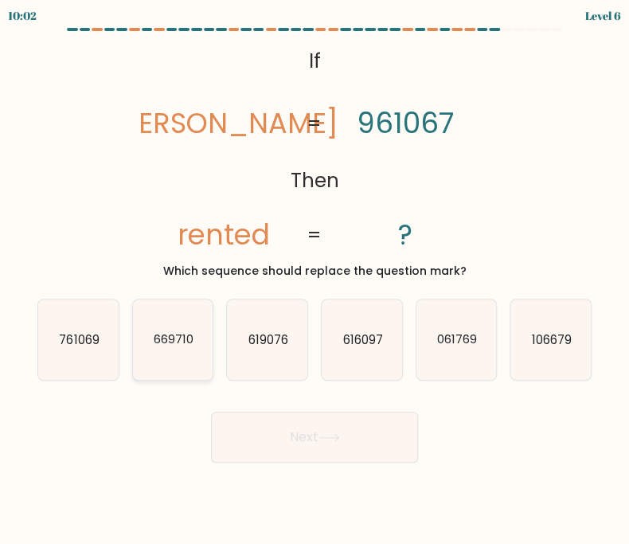
click at [197, 352] on icon "669710" at bounding box center [173, 339] width 80 height 80
click at [314, 280] on input "b. 669710" at bounding box center [314, 276] width 1 height 8
radio input "true"
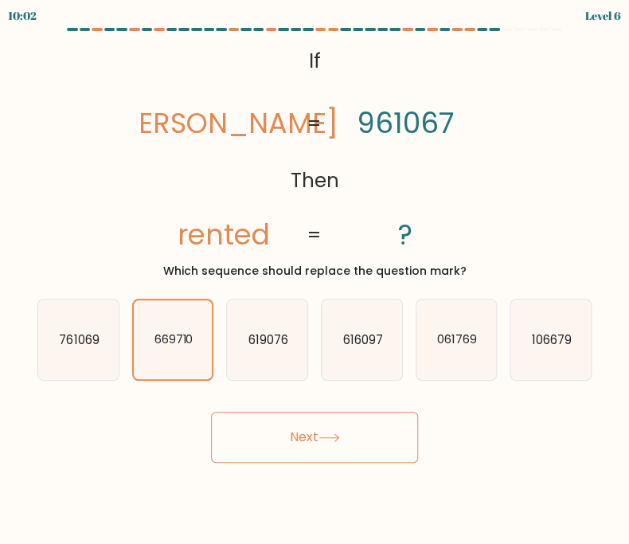
click at [303, 448] on button "Next" at bounding box center [314, 437] width 207 height 51
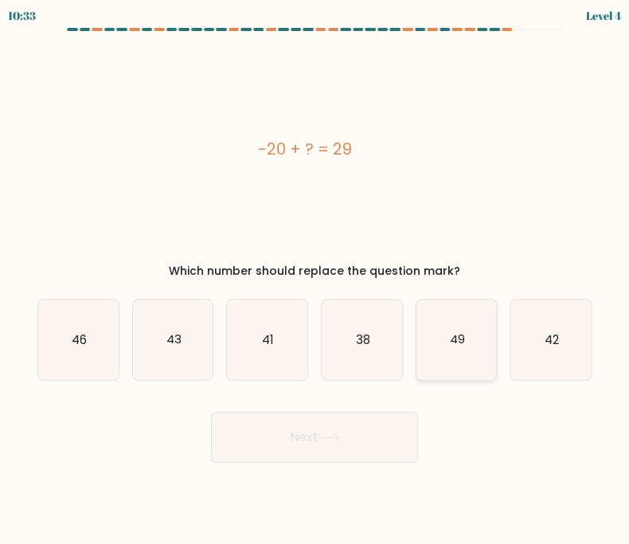
click at [465, 340] on icon "49" at bounding box center [456, 339] width 80 height 80
click at [315, 280] on input "e. 49" at bounding box center [314, 276] width 1 height 8
radio input "true"
click at [328, 446] on button "Next" at bounding box center [314, 437] width 207 height 51
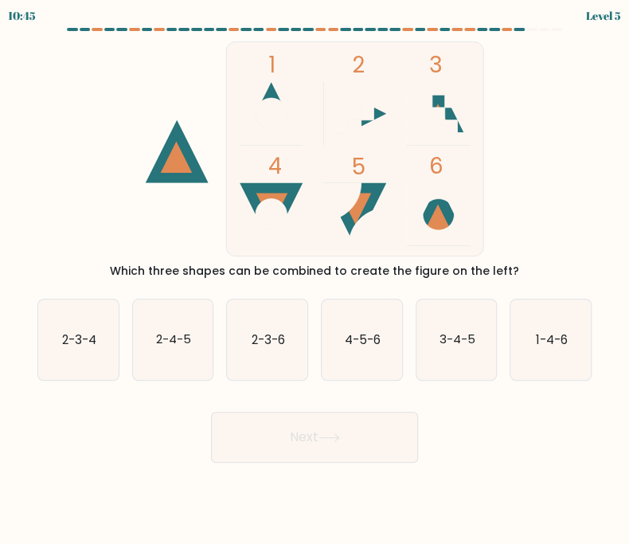
click at [279, 103] on circle at bounding box center [271, 113] width 31 height 31
click at [576, 365] on icon "1-4-6" at bounding box center [550, 339] width 80 height 80
click at [315, 280] on input "f. 1-4-6" at bounding box center [314, 276] width 1 height 8
radio input "true"
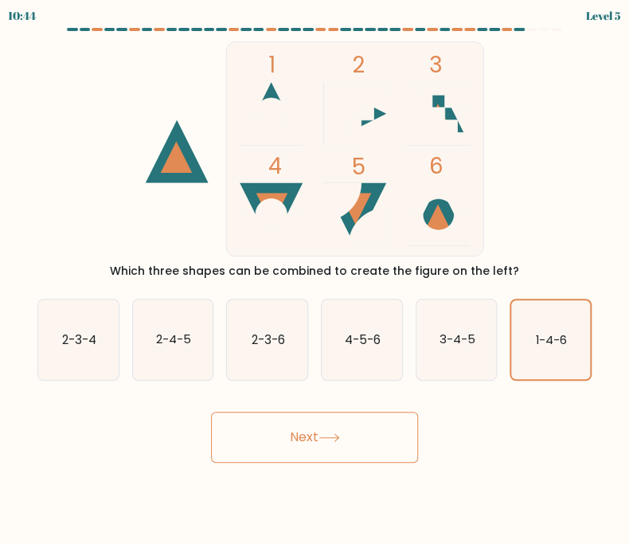
click at [374, 424] on button "Next" at bounding box center [314, 437] width 207 height 51
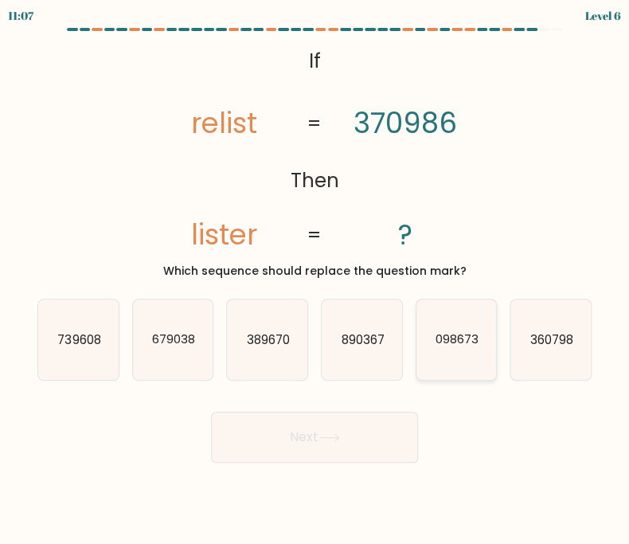
click at [478, 350] on icon "098673" at bounding box center [456, 339] width 80 height 80
click at [315, 280] on input "e. 098673" at bounding box center [314, 276] width 1 height 8
radio input "true"
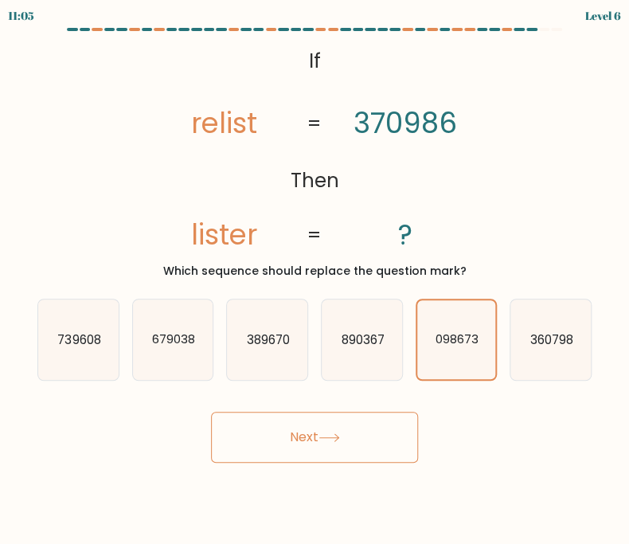
click at [297, 404] on div "Next" at bounding box center [314, 431] width 573 height 63
click at [304, 442] on button "Next" at bounding box center [314, 437] width 207 height 51
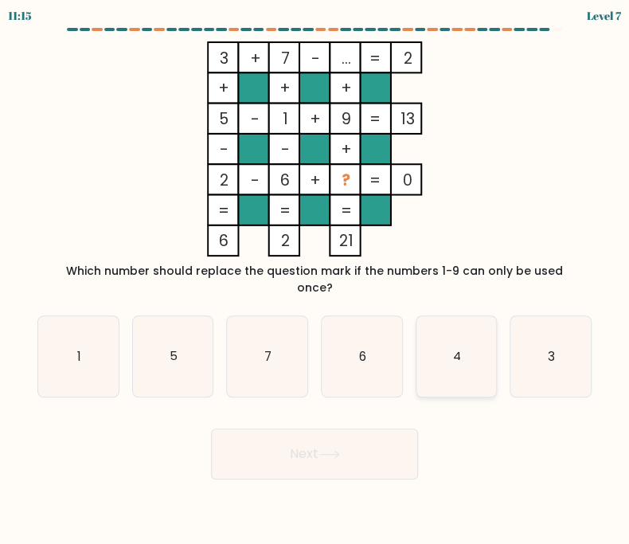
click at [451, 357] on icon "4" at bounding box center [456, 356] width 80 height 80
click at [315, 280] on input "e. 4" at bounding box center [314, 276] width 1 height 8
radio input "true"
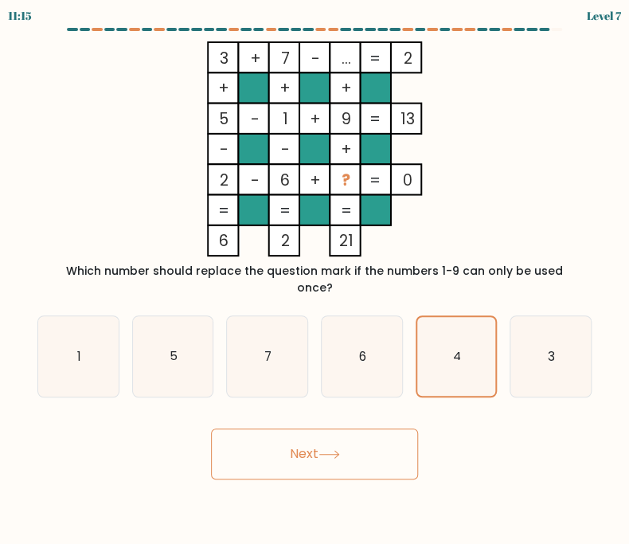
click at [369, 440] on button "Next" at bounding box center [314, 453] width 207 height 51
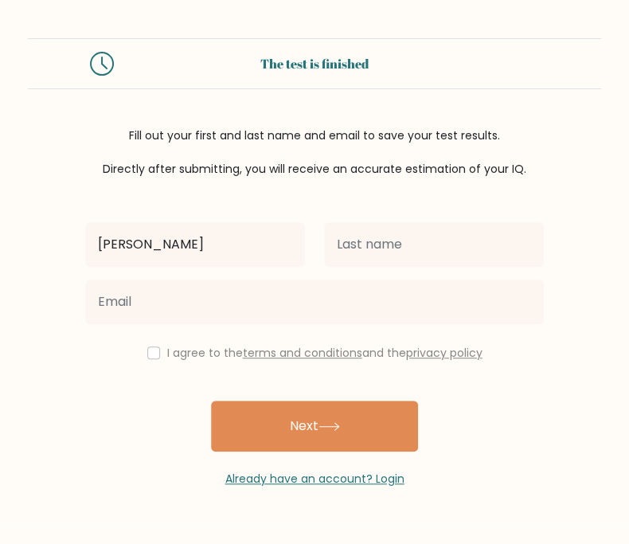
drag, startPoint x: 180, startPoint y: 244, endPoint x: 309, endPoint y: 267, distance: 130.9
click at [309, 267] on div "[PERSON_NAME]" at bounding box center [195, 244] width 239 height 57
type input "Maria Teresa"
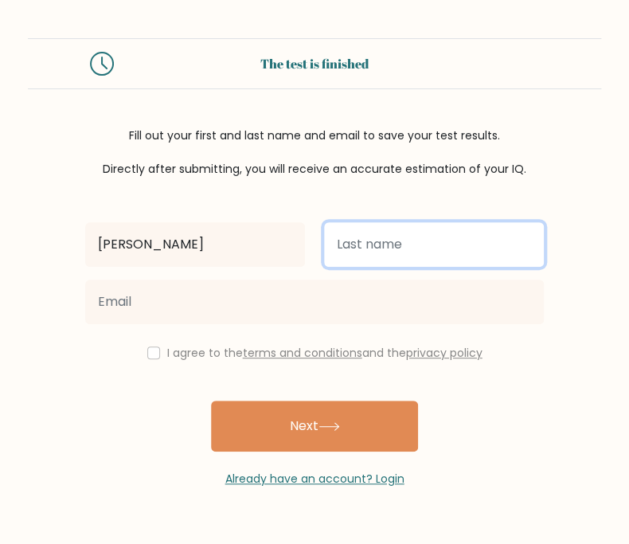
click at [392, 246] on input "text" at bounding box center [434, 244] width 220 height 45
type input "Castro"
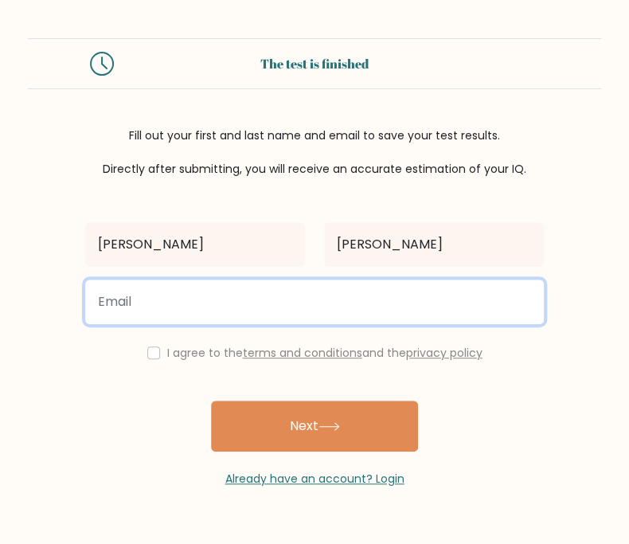
type input "mariateresacastro088@gmail.com"
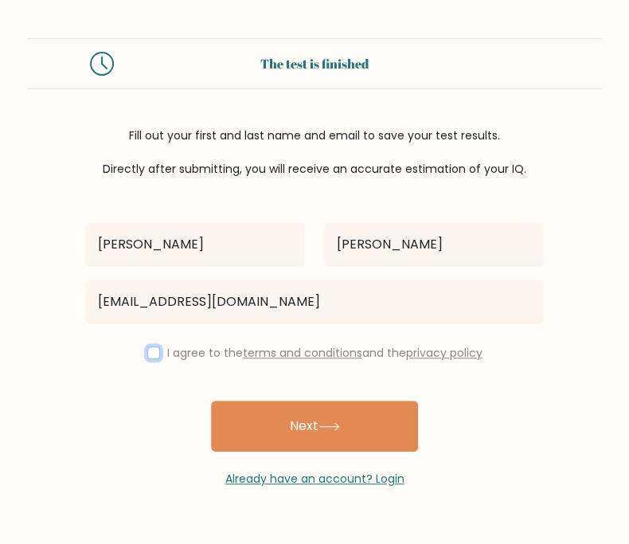
click at [147, 354] on input "checkbox" at bounding box center [153, 352] width 13 height 13
checkbox input "true"
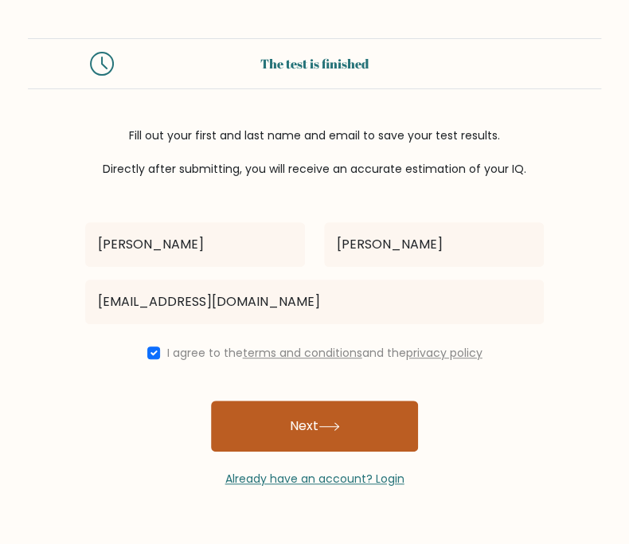
click at [271, 423] on button "Next" at bounding box center [314, 425] width 207 height 51
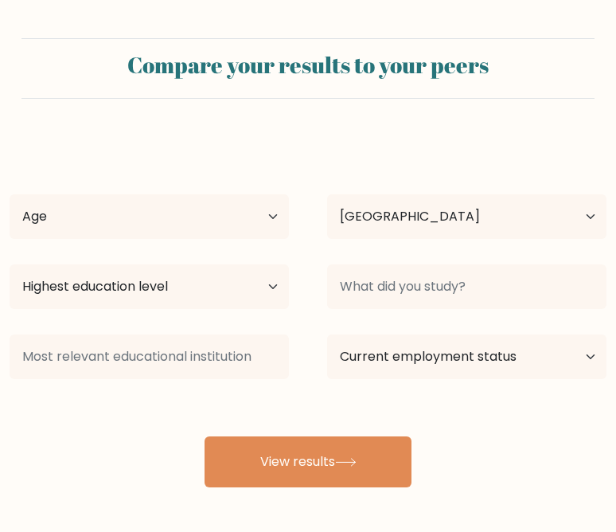
select select "PH"
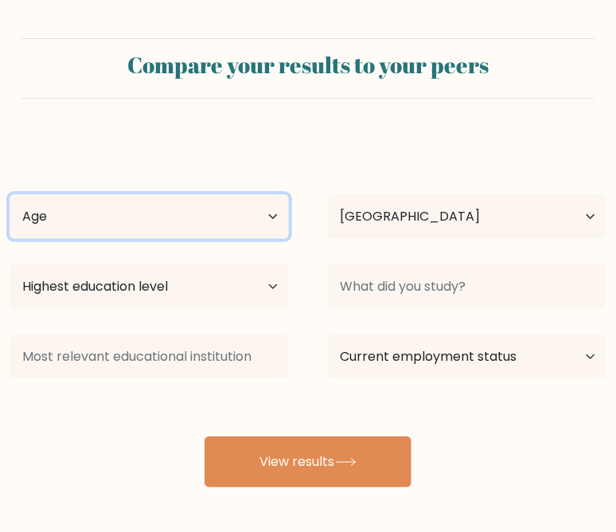
click at [254, 221] on select "Age Under [DEMOGRAPHIC_DATA] [DEMOGRAPHIC_DATA] [DEMOGRAPHIC_DATA] [DEMOGRAPHIC…" at bounding box center [149, 216] width 279 height 45
select select "35_44"
click at [10, 194] on select "Age Under [DEMOGRAPHIC_DATA] [DEMOGRAPHIC_DATA] [DEMOGRAPHIC_DATA] [DEMOGRAPHIC…" at bounding box center [149, 216] width 279 height 45
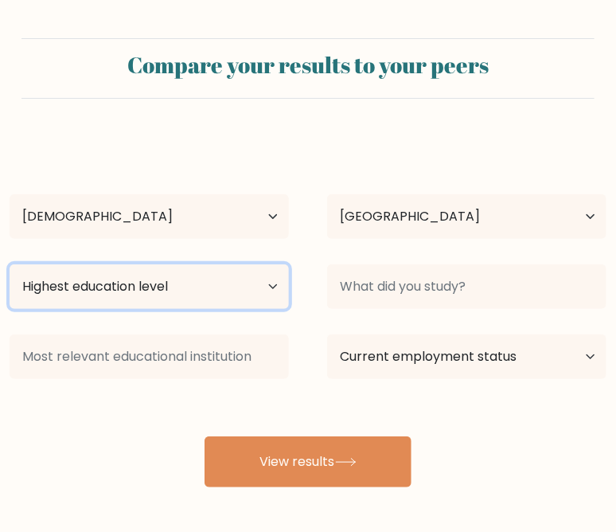
click at [178, 288] on select "Highest education level No schooling Primary Lower Secondary Upper Secondary Oc…" at bounding box center [149, 286] width 279 height 45
select select "upper_secondary"
click at [10, 264] on select "Highest education level No schooling Primary Lower Secondary Upper Secondary Oc…" at bounding box center [149, 286] width 279 height 45
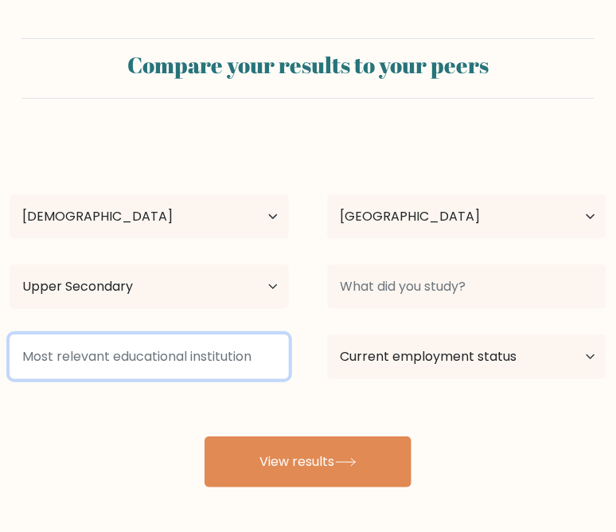
click at [229, 365] on input at bounding box center [149, 356] width 279 height 45
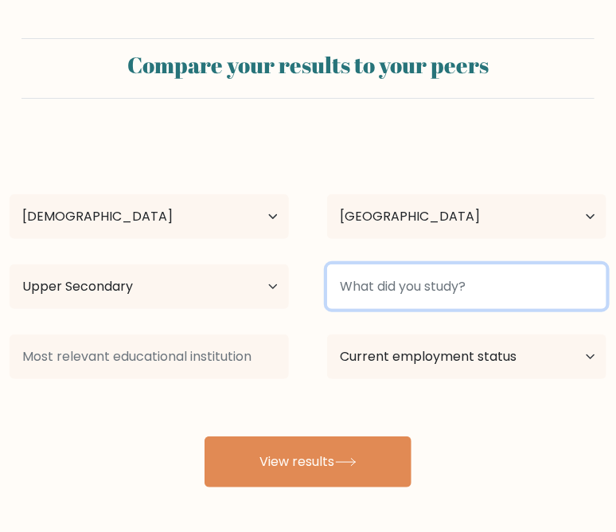
click at [423, 286] on input at bounding box center [466, 286] width 279 height 45
type input "h"
type input "H"
type input "h"
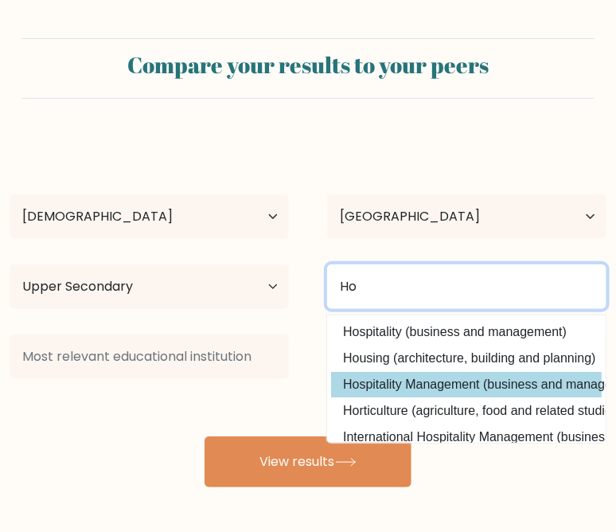
scroll to position [24, 0]
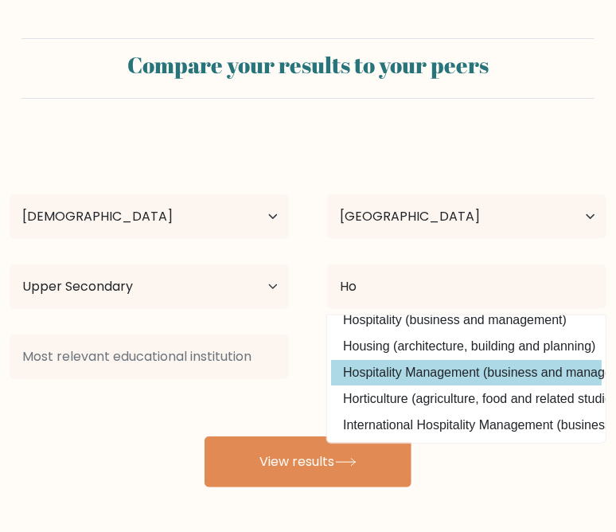
click at [456, 360] on option "Hospitality Management (business and management)" at bounding box center [466, 372] width 271 height 25
type input "Hospitality Management"
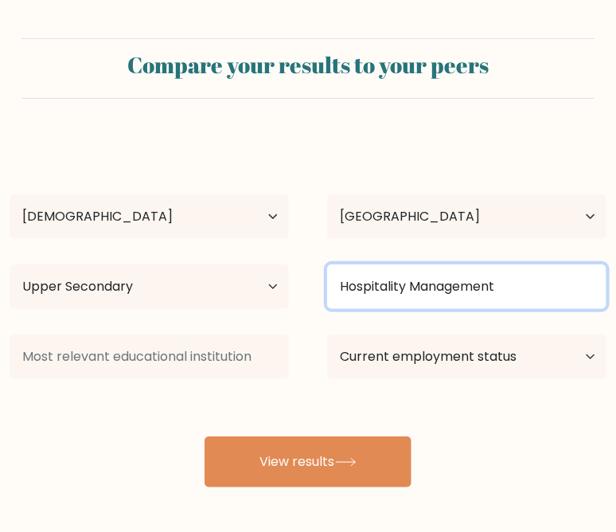
drag, startPoint x: 499, startPoint y: 283, endPoint x: 325, endPoint y: 296, distance: 174.8
click at [321, 297] on div "Hospitality Management" at bounding box center [467, 286] width 318 height 57
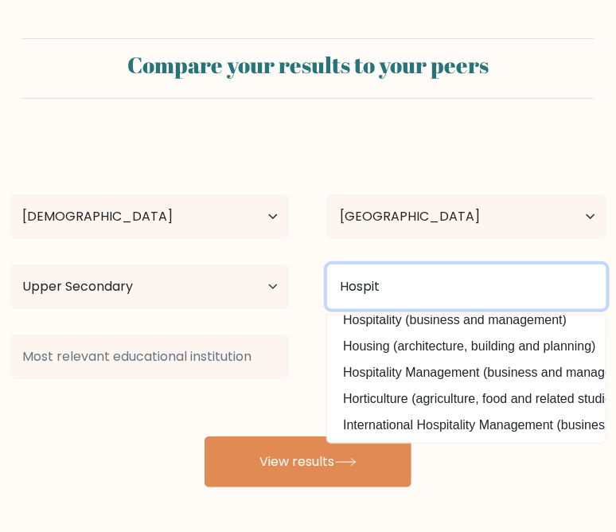
scroll to position [0, 0]
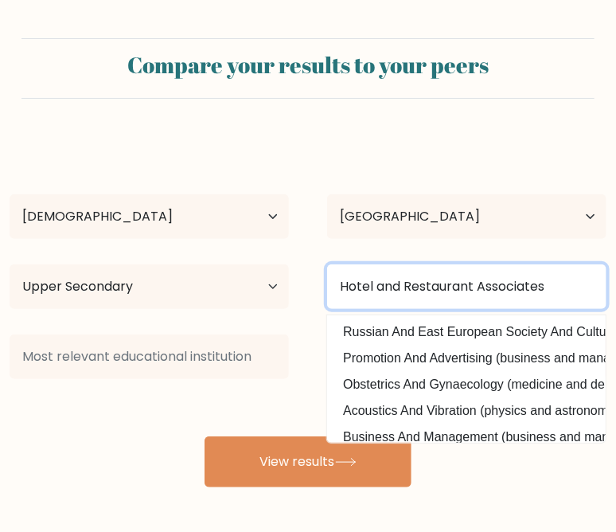
type input "Hotel and Restaurant Associates"
click at [205, 436] on button "View results" at bounding box center [308, 461] width 207 height 51
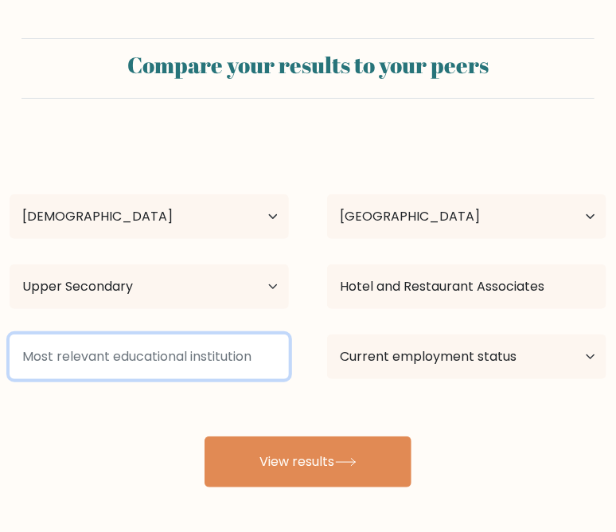
click at [229, 359] on input at bounding box center [149, 356] width 279 height 45
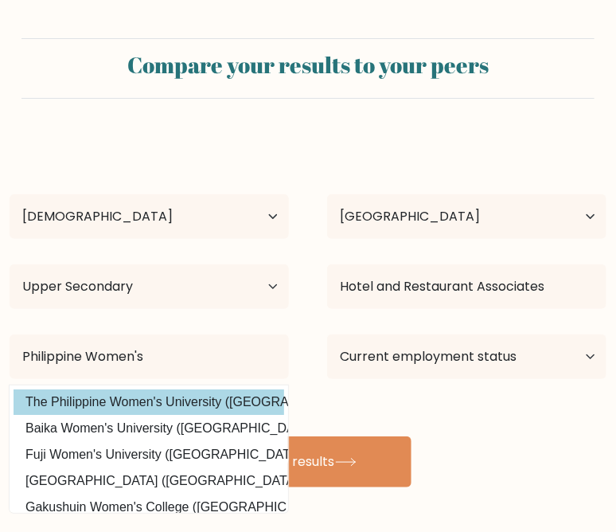
click at [217, 404] on option "The Philippine Women's University (Philippines)" at bounding box center [149, 401] width 271 height 25
type input "The Philippine Women's University"
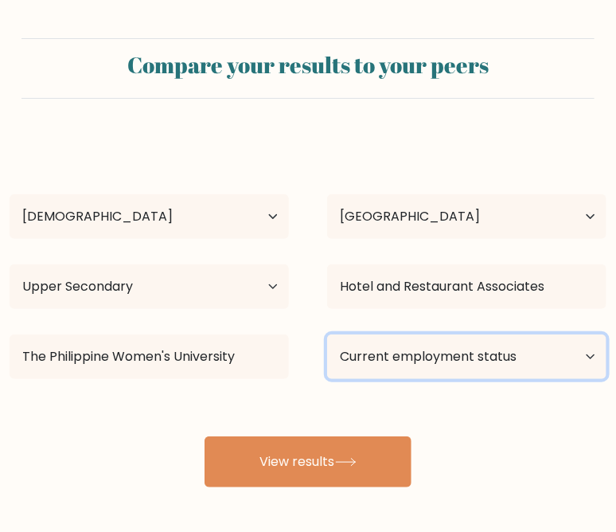
click at [468, 361] on select "Current employment status Employed Student Retired Other / prefer not to answer" at bounding box center [466, 356] width 279 height 45
select select "other"
click at [327, 334] on select "Current employment status Employed Student Retired Other / prefer not to answer" at bounding box center [466, 356] width 279 height 45
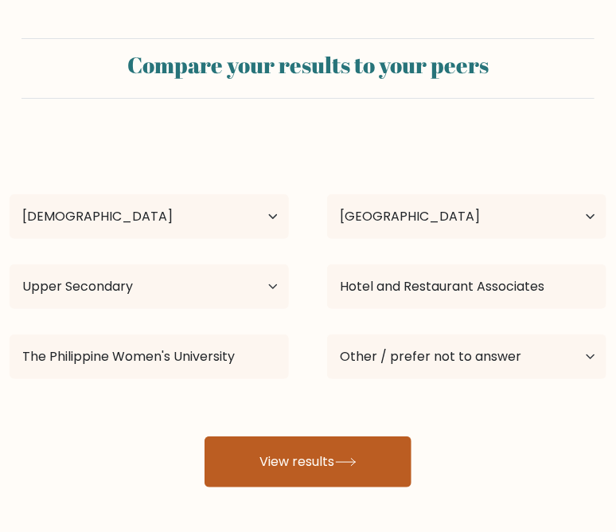
click at [327, 459] on button "View results" at bounding box center [308, 461] width 207 height 51
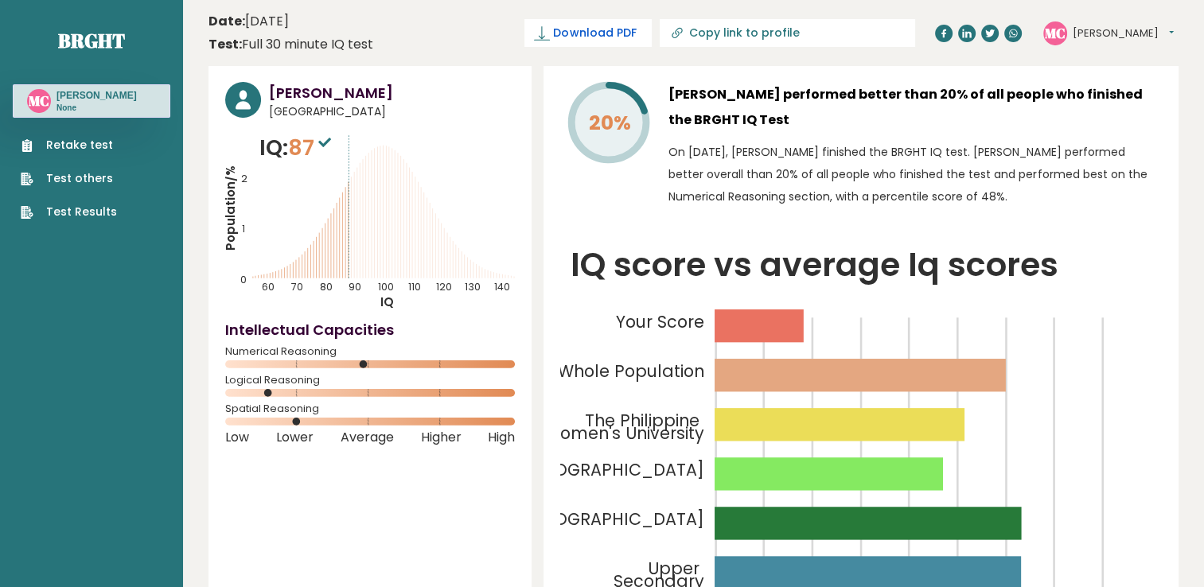
click at [615, 29] on span "Download PDF" at bounding box center [594, 33] width 83 height 17
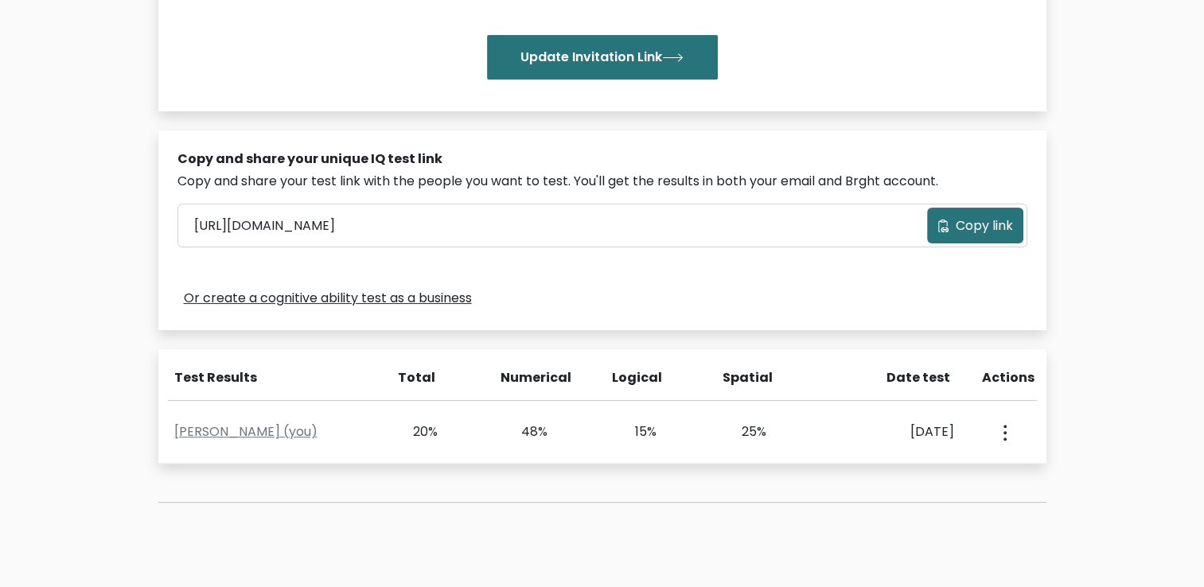
scroll to position [398, 0]
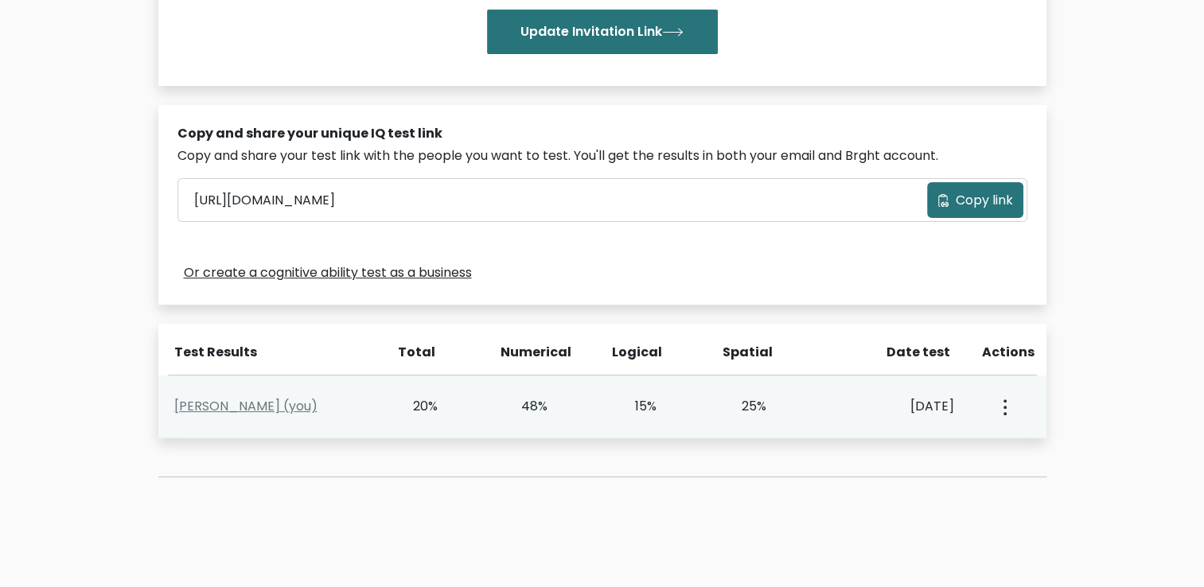
click at [1006, 409] on button "button" at bounding box center [1003, 406] width 13 height 49
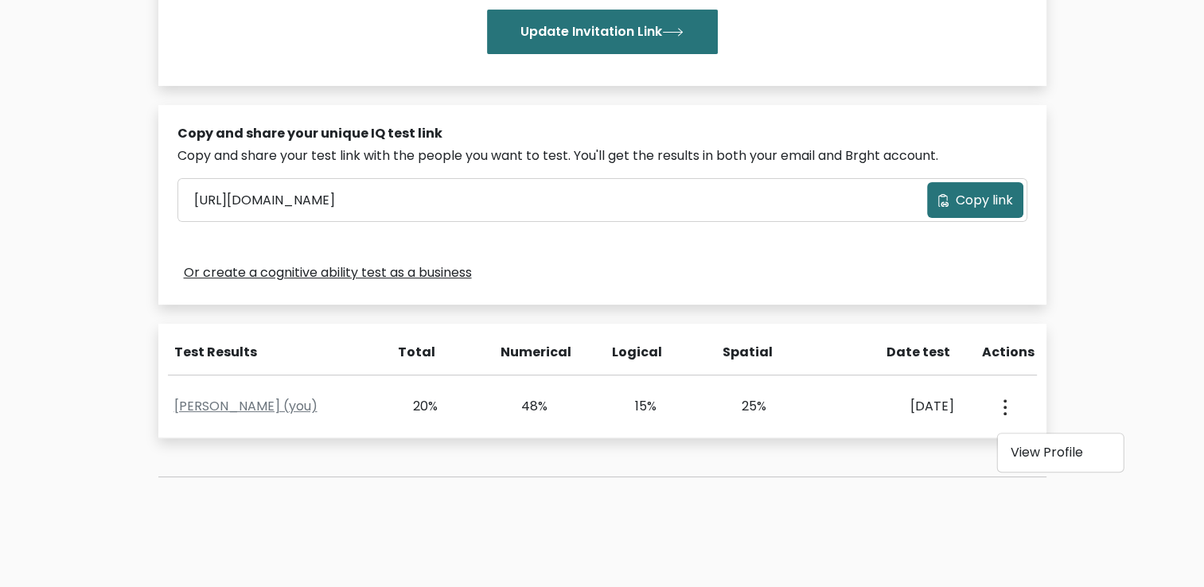
click at [580, 492] on div "Test the IQ of other people 40 questions 30 minutes English Create your unique …" at bounding box center [602, 112] width 907 height 807
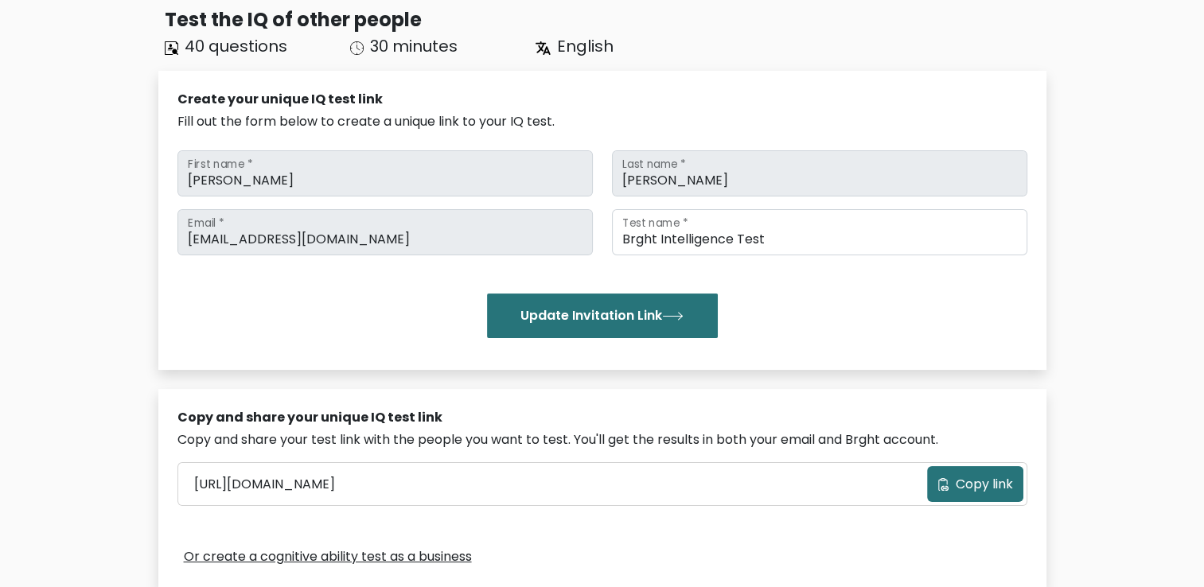
scroll to position [0, 0]
